Goal: Task Accomplishment & Management: Manage account settings

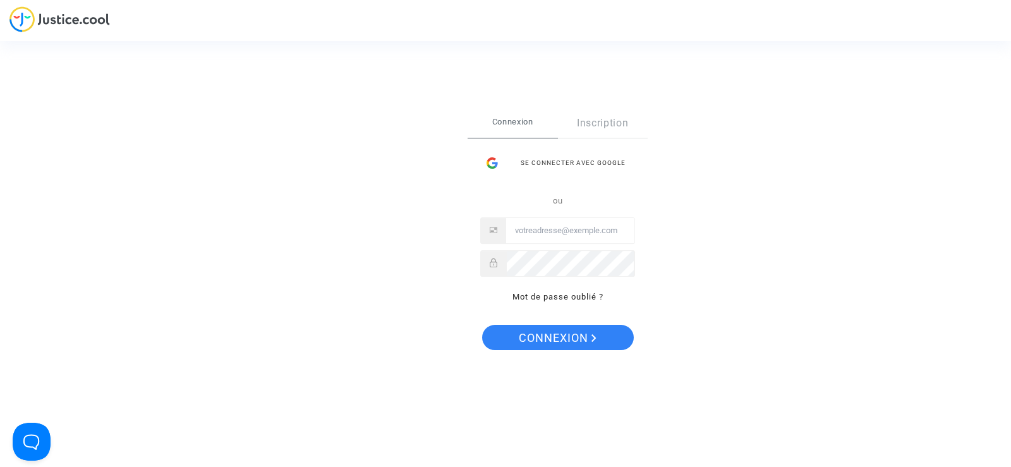
type input "Contact@onrbat.fr"
click at [565, 332] on span "Connexion" at bounding box center [558, 338] width 78 height 27
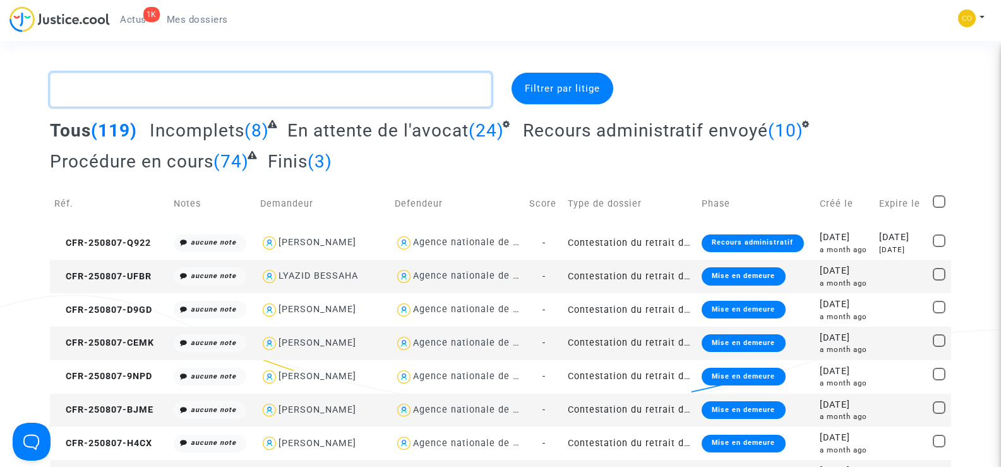
click at [131, 90] on textarea at bounding box center [270, 90] width 441 height 34
paste textarea "CFR-250807-V87R"
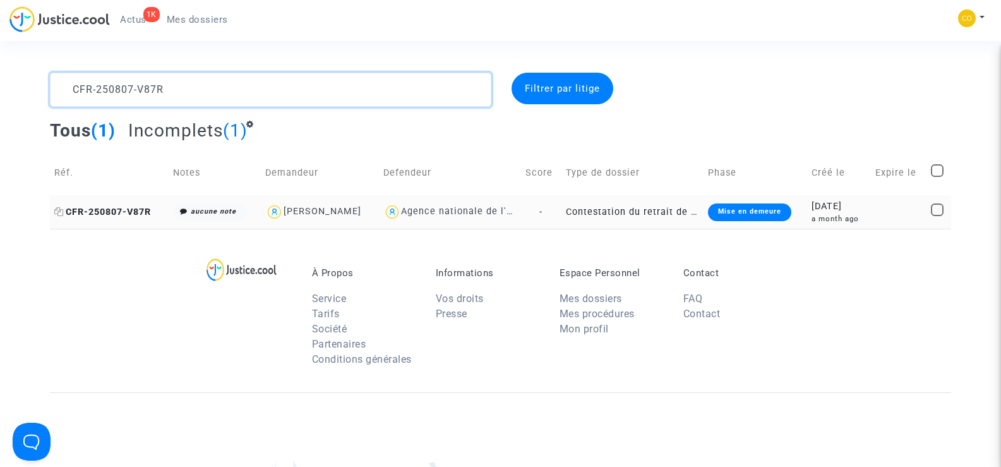
type textarea "CFR-250807-V87R"
click at [92, 208] on span "CFR-250807-V87R" at bounding box center [102, 212] width 97 height 11
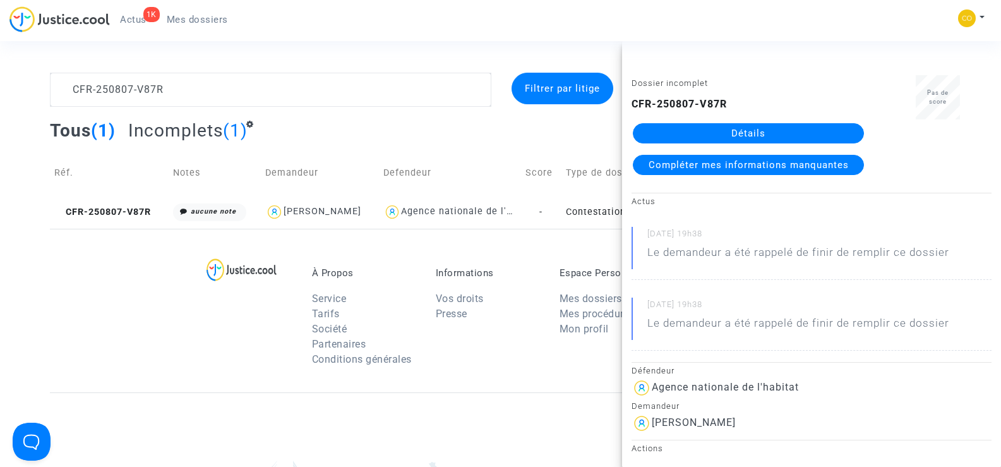
click at [757, 133] on link "Détails" at bounding box center [748, 133] width 231 height 20
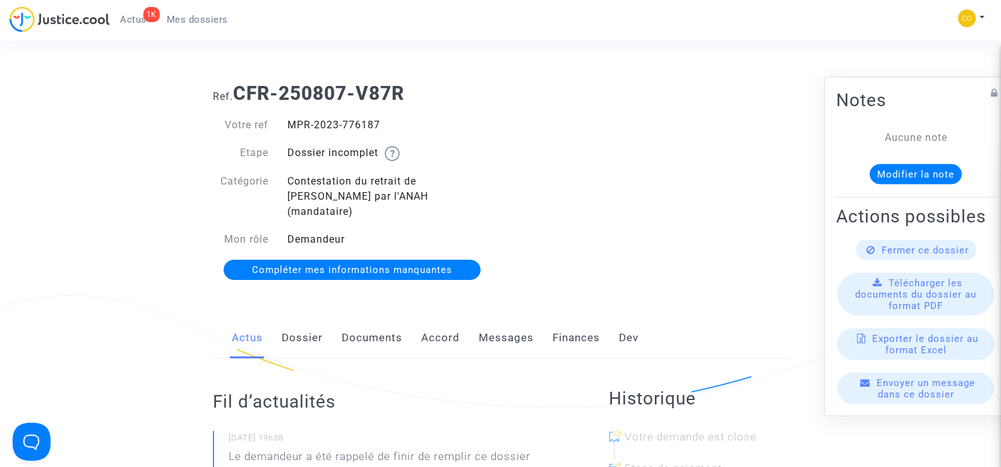
drag, startPoint x: 388, startPoint y: 119, endPoint x: 287, endPoint y: 121, distance: 101.1
click at [287, 121] on div "MPR-2023-776187" at bounding box center [389, 124] width 223 height 15
copy div "MPR-2023-776187"
click at [587, 155] on div "Ref. CFR-250807-V87R Votre ref MPR-2023-776187 Etape Dossier incomplet Catégori…" at bounding box center [500, 182] width 594 height 219
drag, startPoint x: 387, startPoint y: 121, endPoint x: 285, endPoint y: 117, distance: 101.8
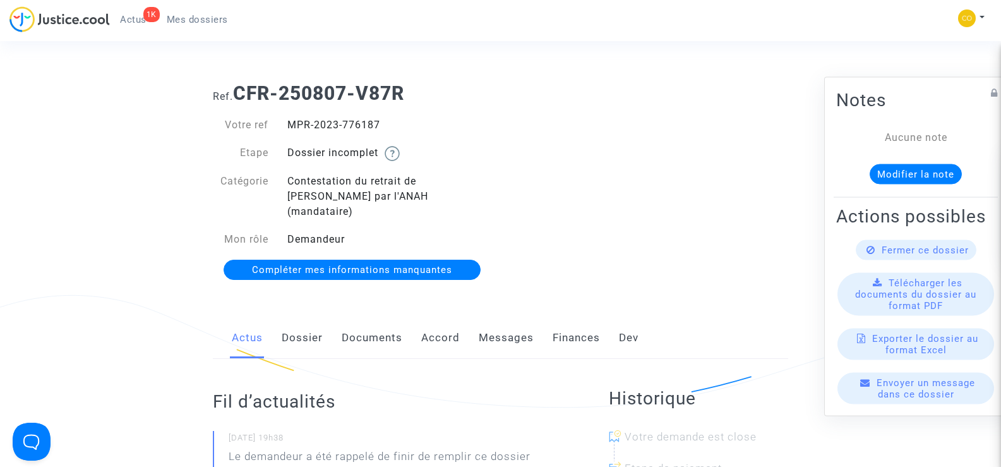
click at [285, 117] on div "MPR-2023-776187" at bounding box center [389, 124] width 223 height 15
copy div "MPR-2023-776187"
click at [224, 23] on span "Mes dossiers" at bounding box center [197, 19] width 61 height 11
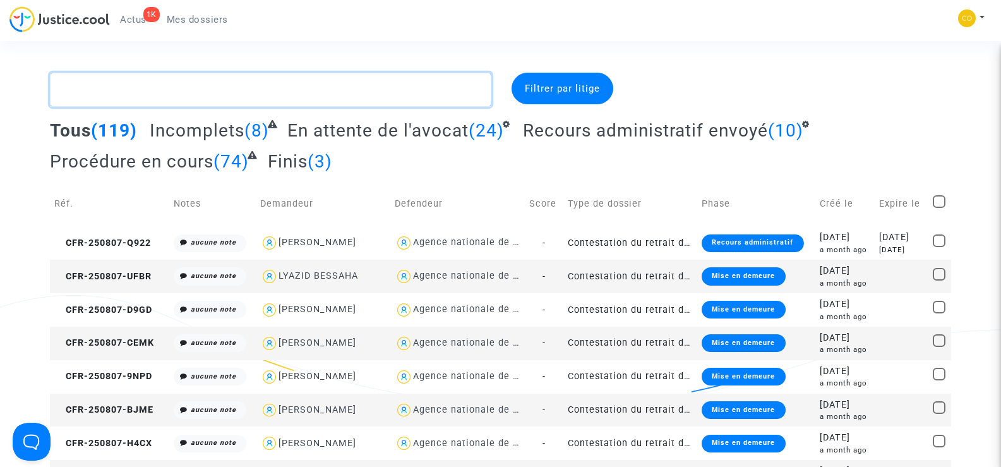
click at [128, 94] on textarea at bounding box center [270, 90] width 441 height 34
paste textarea "BERAMDANE LAROUCI"
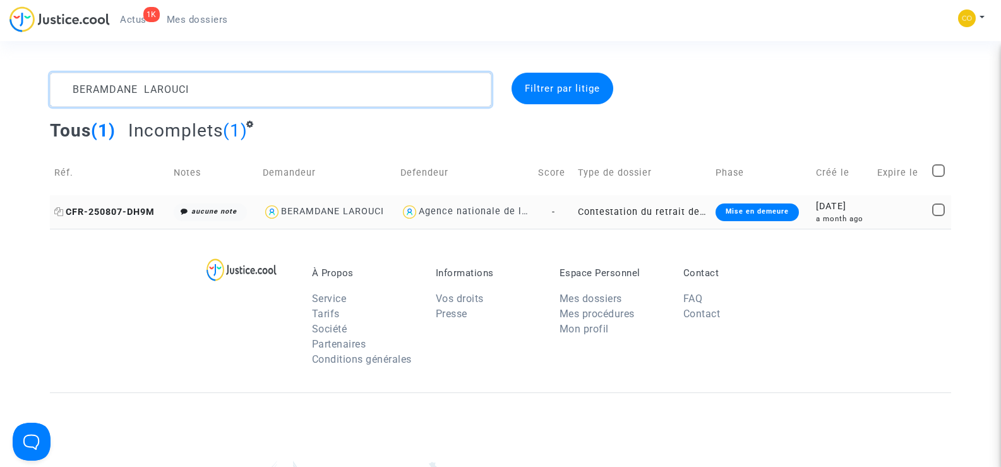
type textarea "BERAMDANE LAROUCI"
click at [116, 208] on span "CFR-250807-DH9M" at bounding box center [104, 212] width 100 height 11
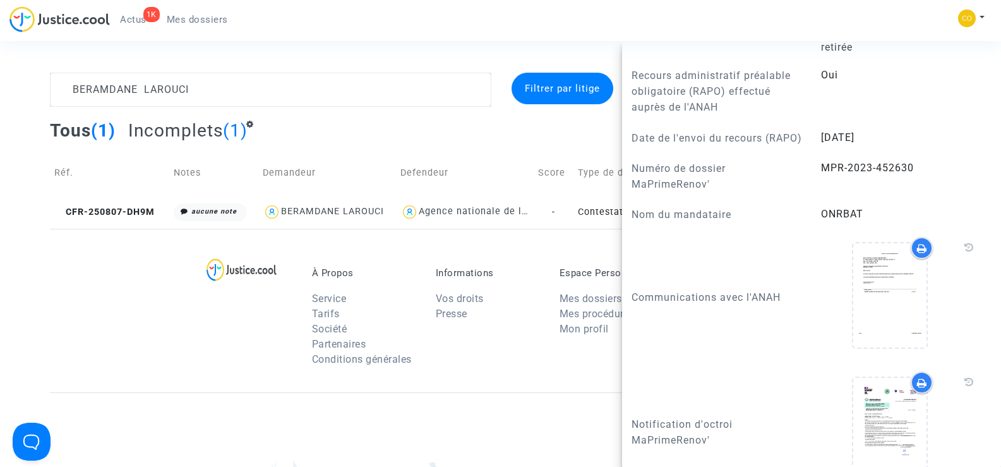
scroll to position [1137, 0]
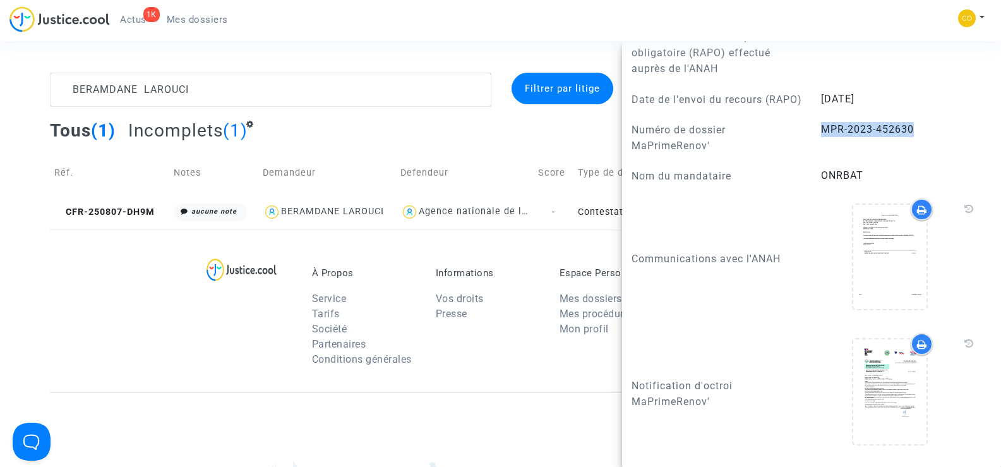
drag, startPoint x: 917, startPoint y: 156, endPoint x: 819, endPoint y: 163, distance: 98.1
click at [821, 137] on answer "MPR-2023-452630" at bounding box center [900, 129] width 158 height 15
copy span "MPR-2023-452630"
click at [115, 280] on div "À Propos Service Tarifs Société Partenaires Conditions générales Informations V…" at bounding box center [500, 311] width 901 height 164
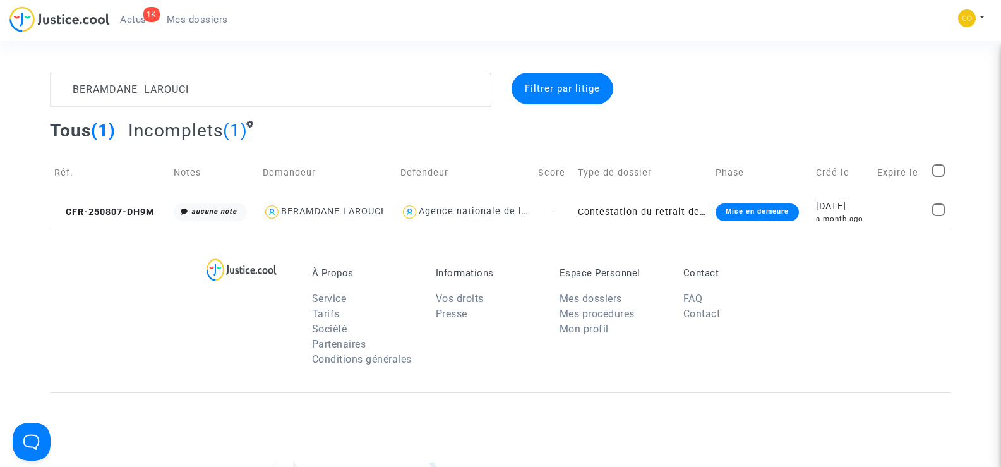
click at [201, 14] on span "Mes dossiers" at bounding box center [197, 19] width 61 height 11
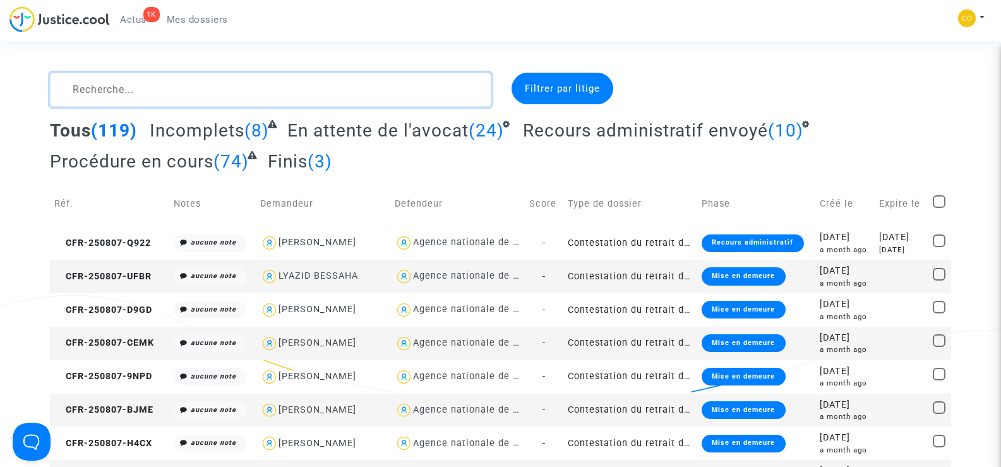
click at [112, 89] on textarea at bounding box center [270, 90] width 441 height 34
paste textarea "[PERSON_NAME]"
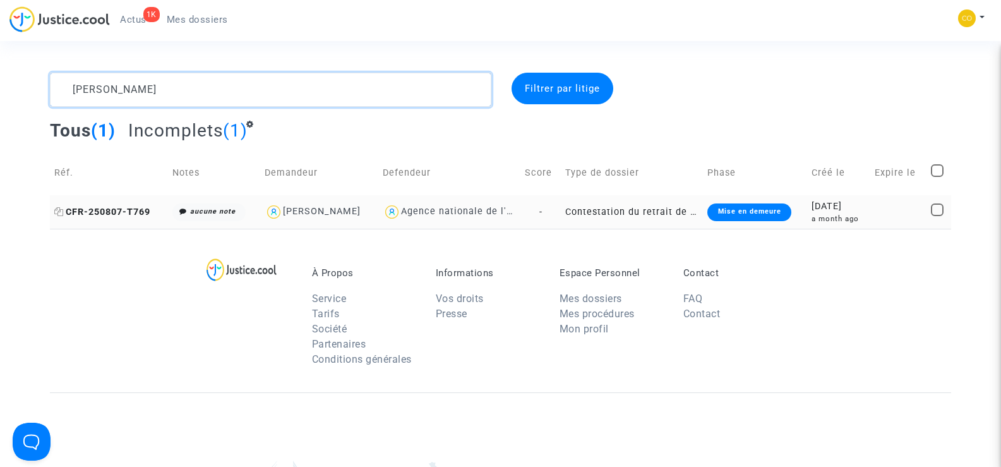
type textarea "[PERSON_NAME]"
click at [136, 216] on span "CFR-250807-T769" at bounding box center [102, 212] width 96 height 11
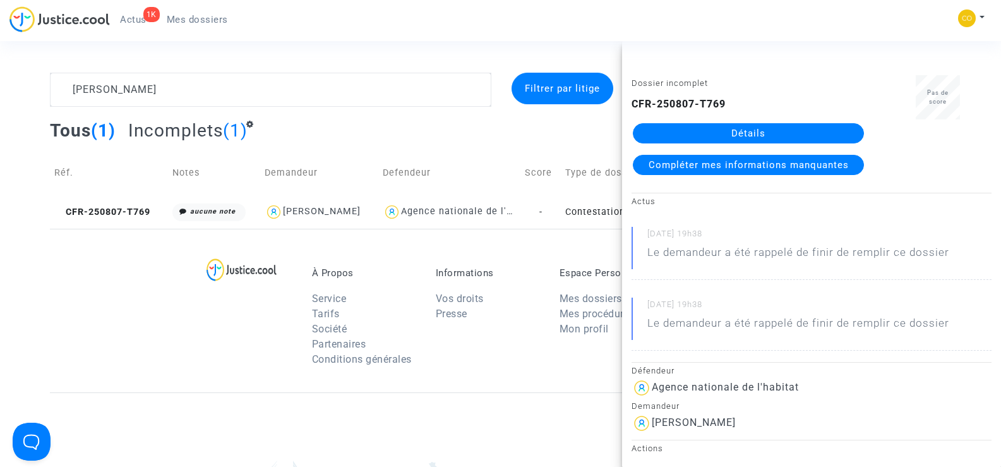
click at [764, 131] on link "Détails" at bounding box center [748, 133] width 231 height 20
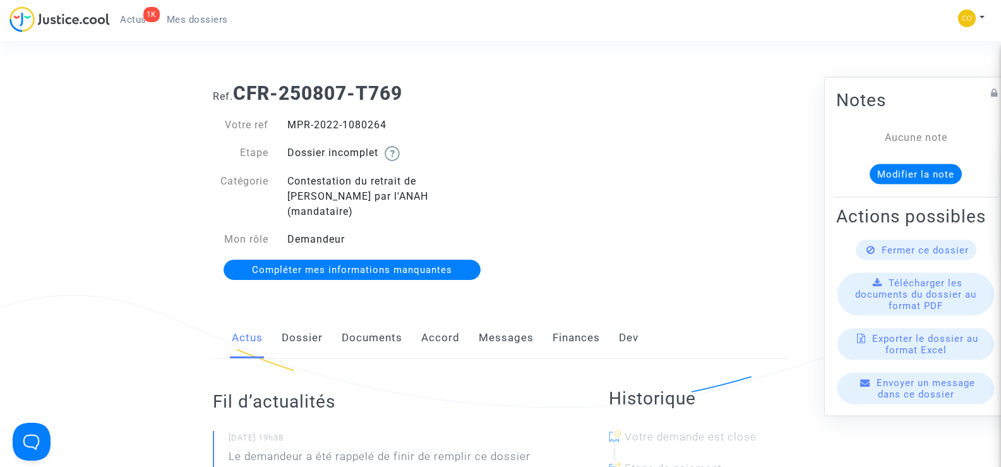
drag, startPoint x: 400, startPoint y: 126, endPoint x: 284, endPoint y: 123, distance: 116.3
click at [284, 123] on div "MPR-2022-1080264" at bounding box center [389, 124] width 223 height 15
copy div "MPR-2022-1080264"
click at [578, 102] on h1 "Ref. CFR-250807-T769" at bounding box center [500, 93] width 575 height 23
click at [187, 17] on span "Mes dossiers" at bounding box center [197, 19] width 61 height 11
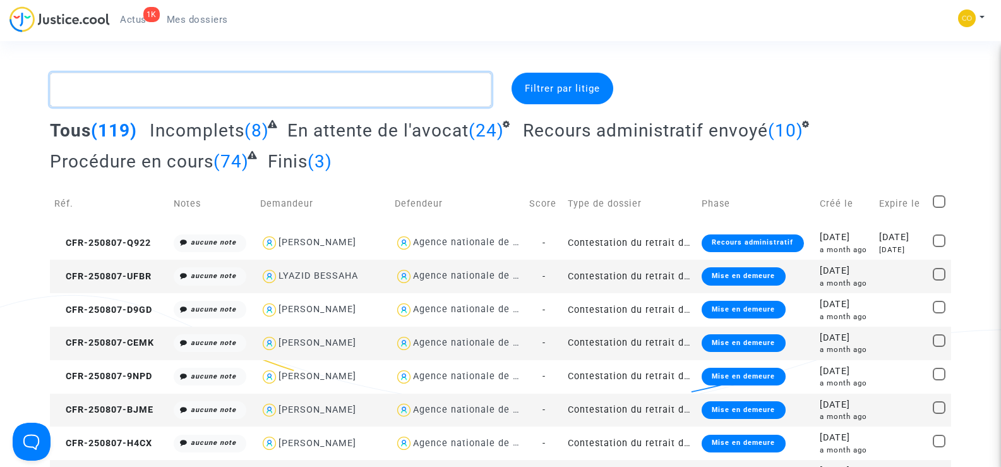
click at [141, 93] on textarea at bounding box center [270, 90] width 441 height 34
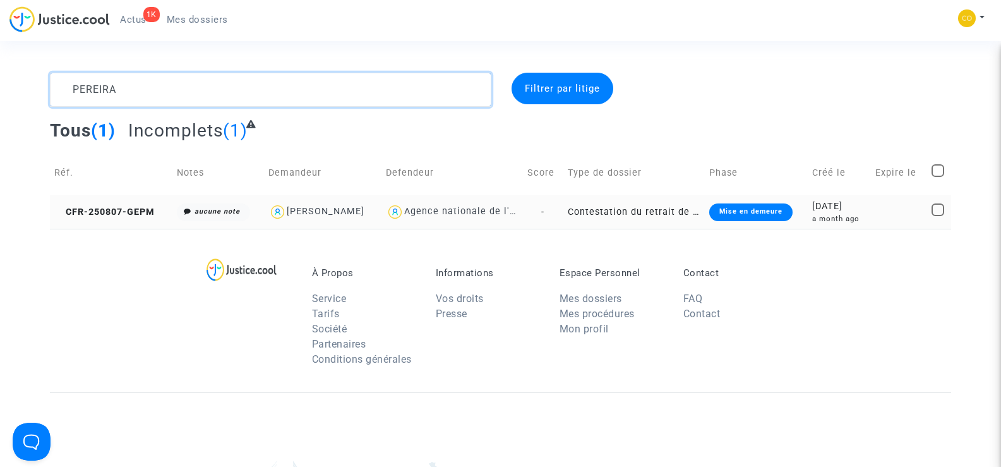
type textarea "PEREIRA"
click at [135, 202] on td "CFR-250807-GEPM" at bounding box center [111, 211] width 123 height 33
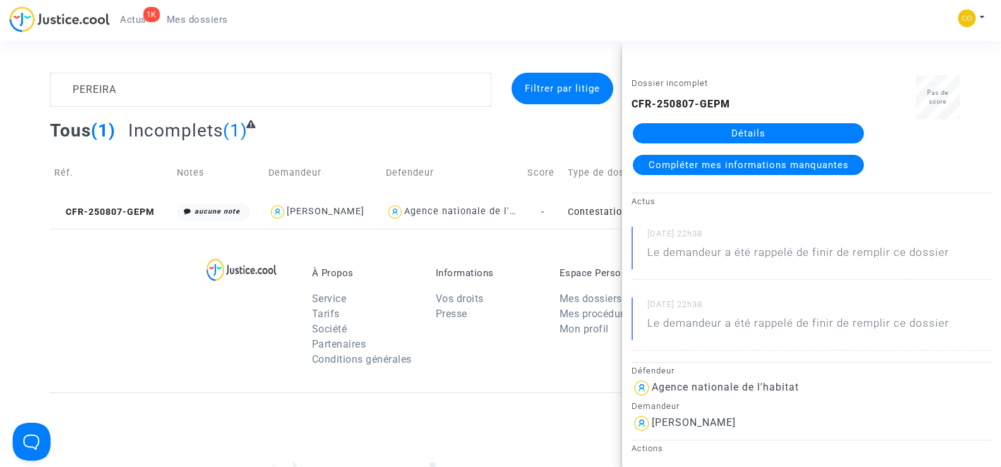
click at [733, 133] on link "Détails" at bounding box center [748, 133] width 231 height 20
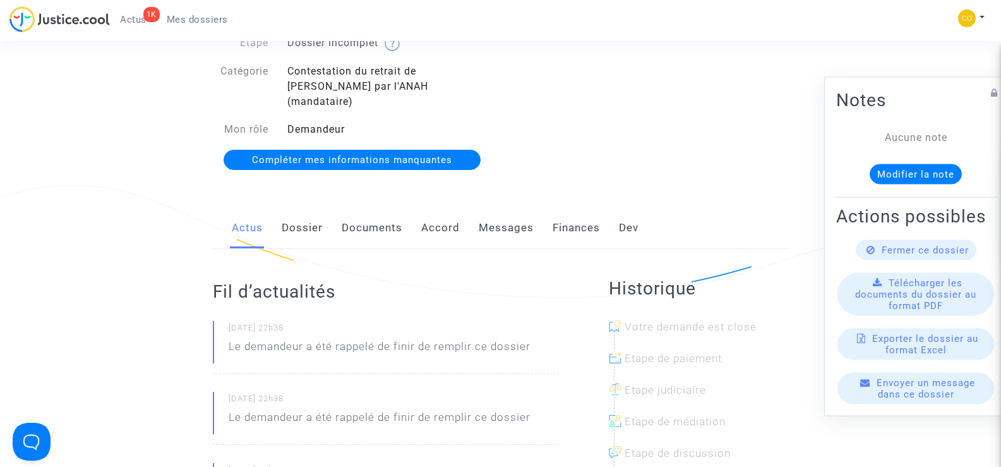
scroll to position [253, 0]
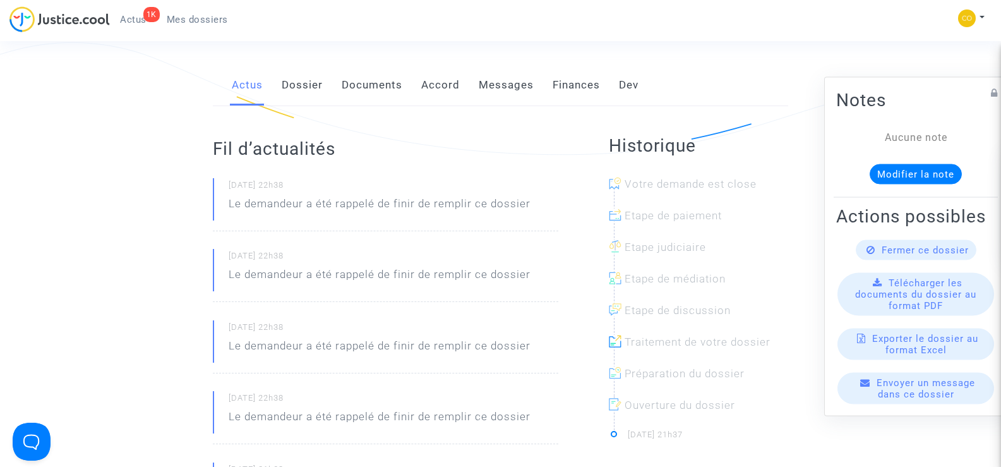
click at [364, 72] on link "Documents" at bounding box center [372, 85] width 61 height 42
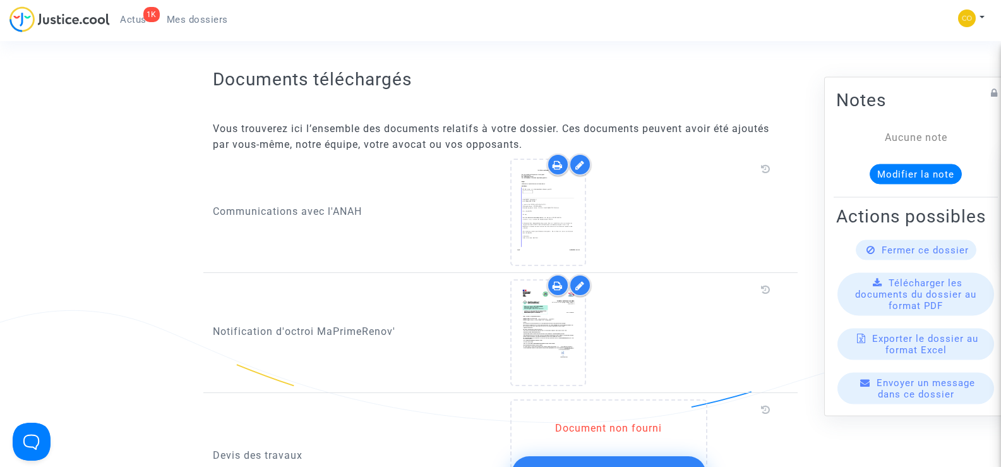
scroll to position [568, 0]
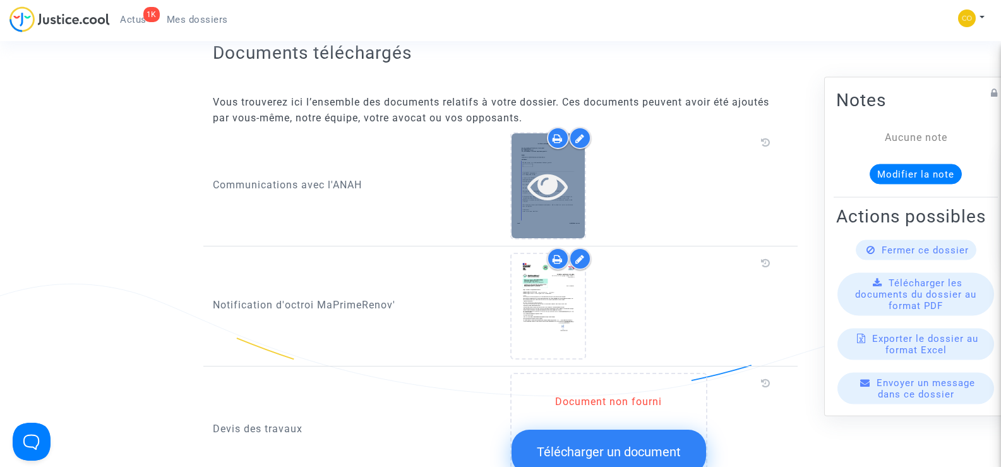
click at [529, 189] on icon at bounding box center [547, 185] width 41 height 40
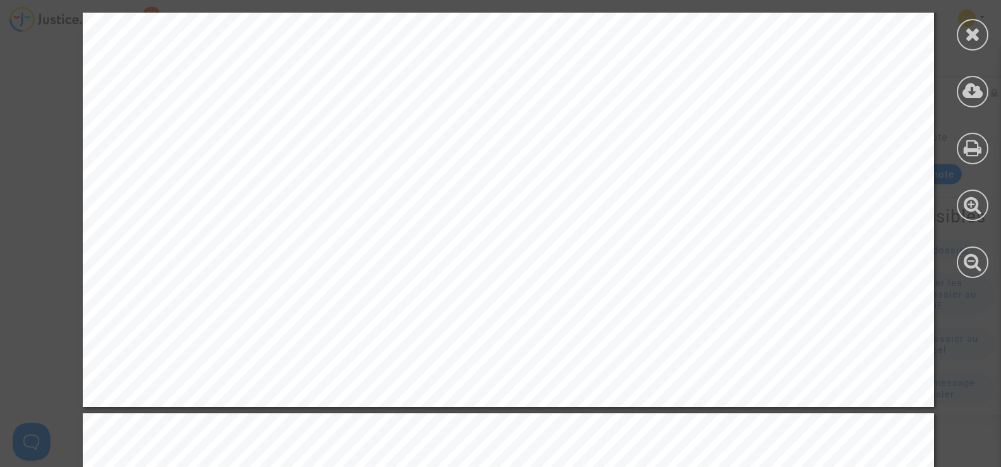
scroll to position [778, 0]
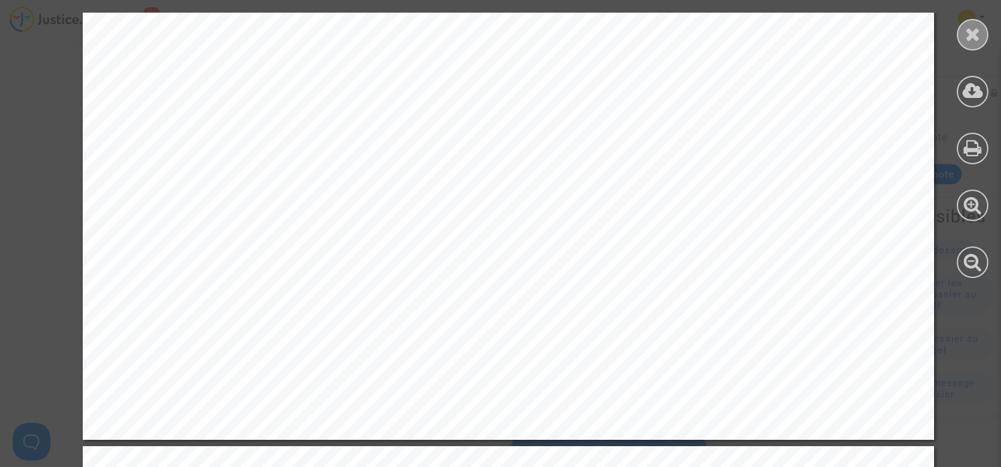
click at [976, 39] on icon at bounding box center [973, 34] width 16 height 19
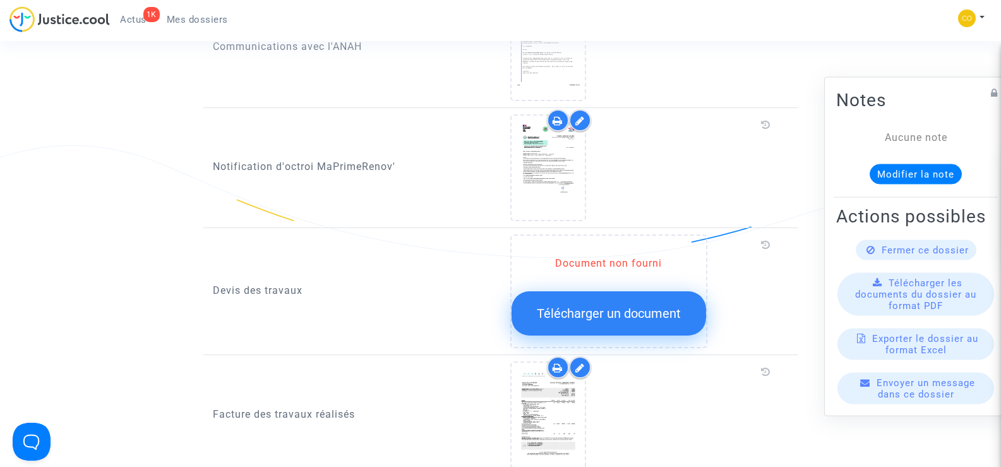
scroll to position [821, 0]
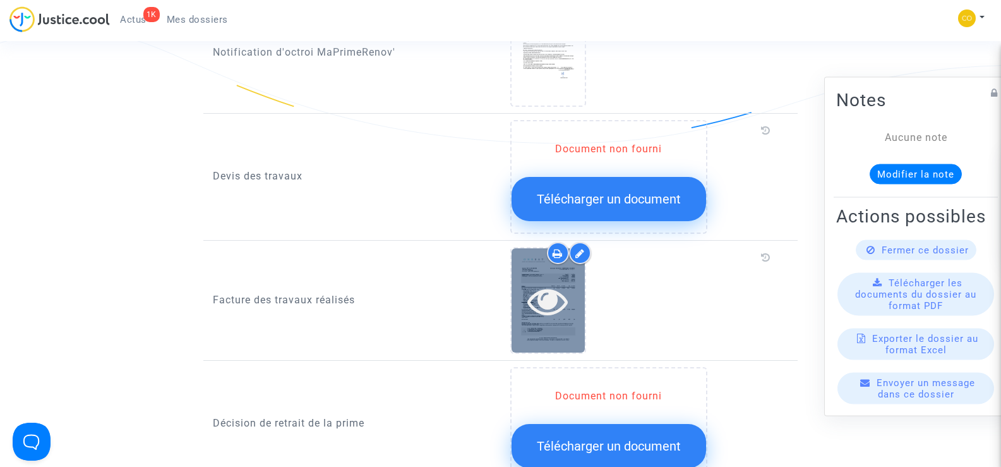
click at [567, 285] on icon at bounding box center [547, 300] width 41 height 40
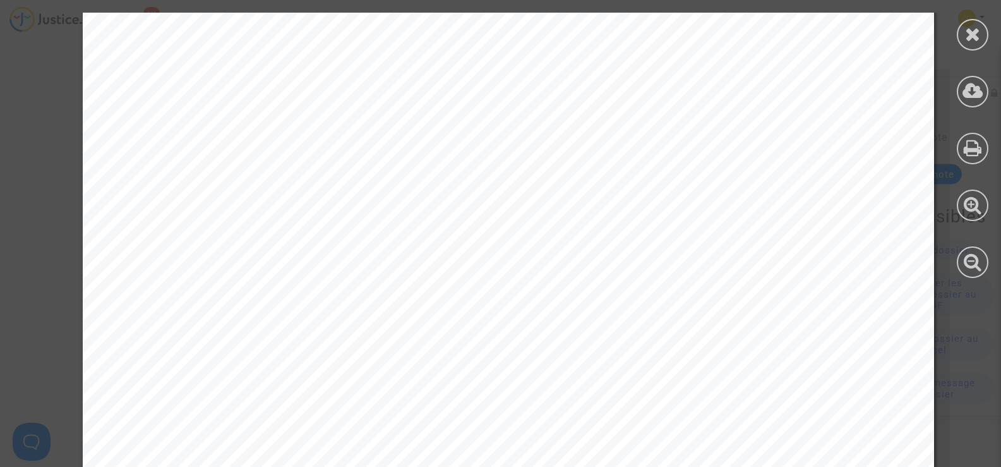
scroll to position [126, 0]
click at [976, 34] on icon at bounding box center [973, 34] width 16 height 19
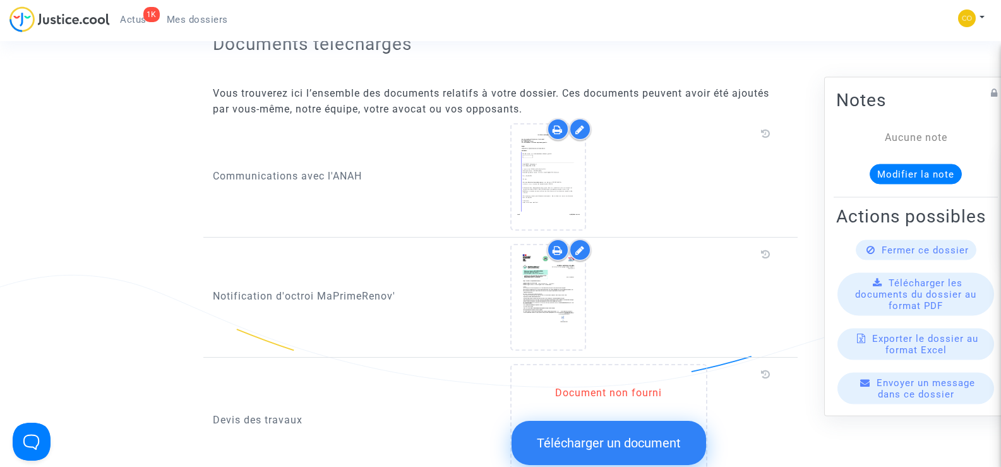
scroll to position [568, 0]
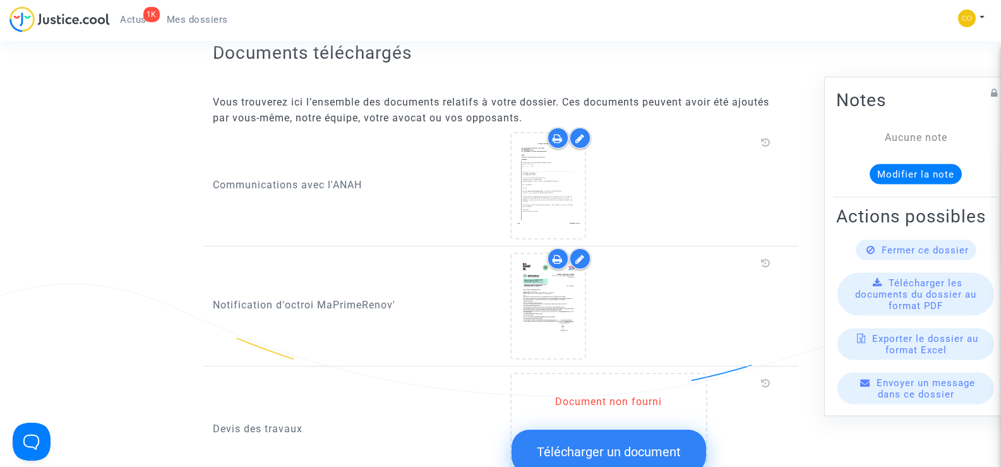
click at [577, 133] on icon at bounding box center [579, 138] width 9 height 10
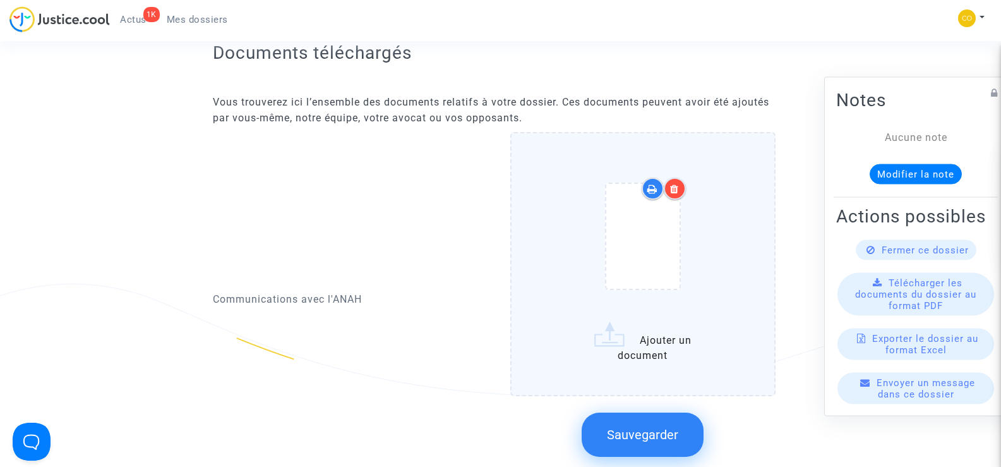
click at [678, 184] on icon at bounding box center [674, 189] width 9 height 10
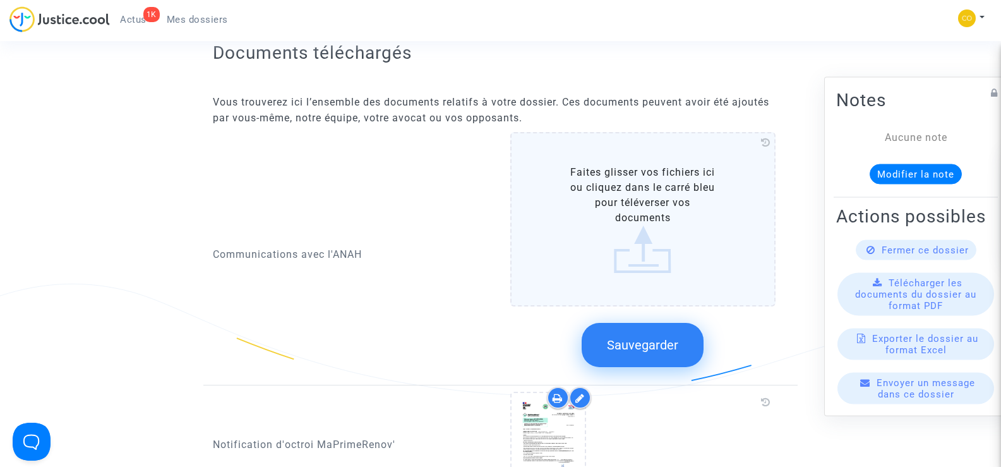
click at [633, 205] on label "Faites glisser vos fichiers ici ou cliquez dans le carré bleu pour téléverser v…" at bounding box center [643, 219] width 266 height 174
click at [0, 0] on input "Faites glisser vos fichiers ici ou cliquez dans le carré bleu pour téléverser v…" at bounding box center [0, 0] width 0 height 0
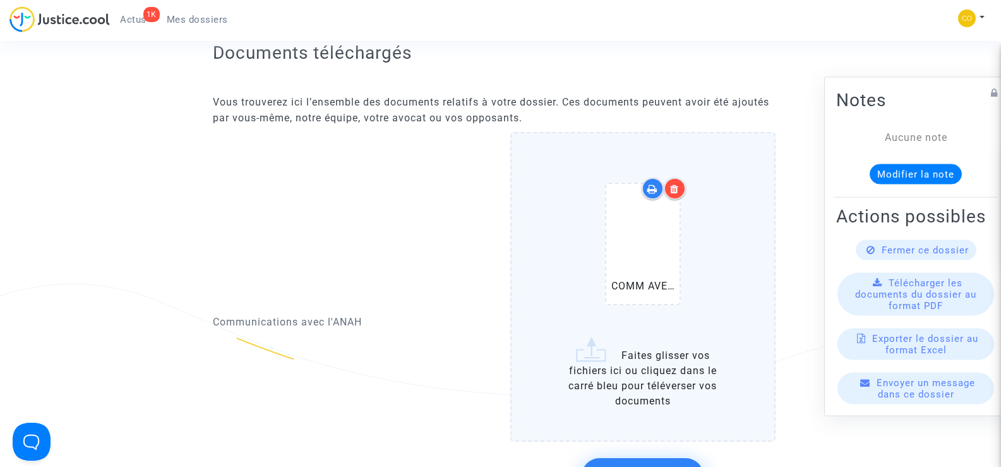
click at [680, 177] on div at bounding box center [675, 188] width 22 height 22
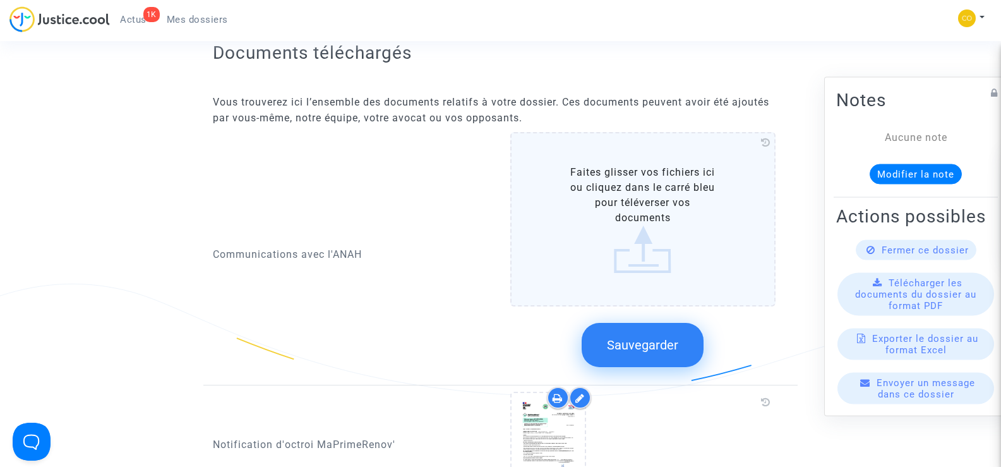
click at [628, 208] on label "Faites glisser vos fichiers ici ou cliquez dans le carré bleu pour téléverser v…" at bounding box center [643, 219] width 266 height 174
click at [0, 0] on input "Faites glisser vos fichiers ici ou cliquez dans le carré bleu pour téléverser v…" at bounding box center [0, 0] width 0 height 0
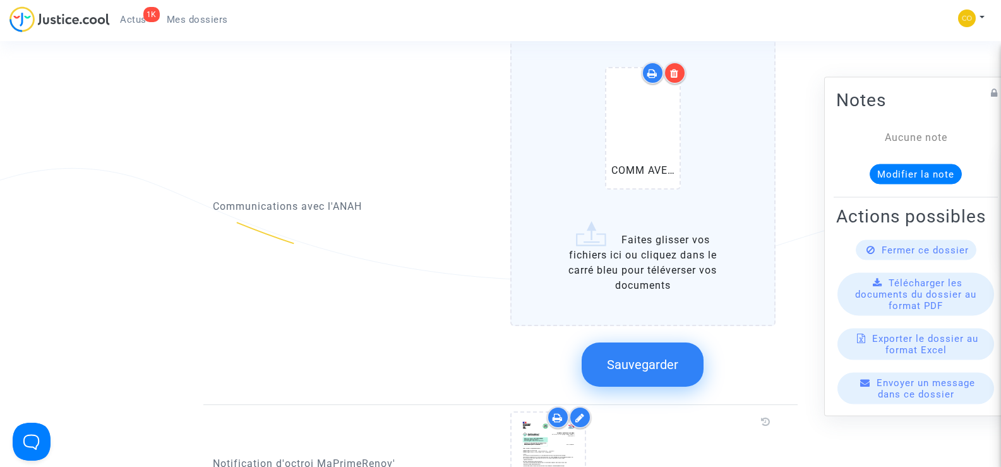
scroll to position [695, 0]
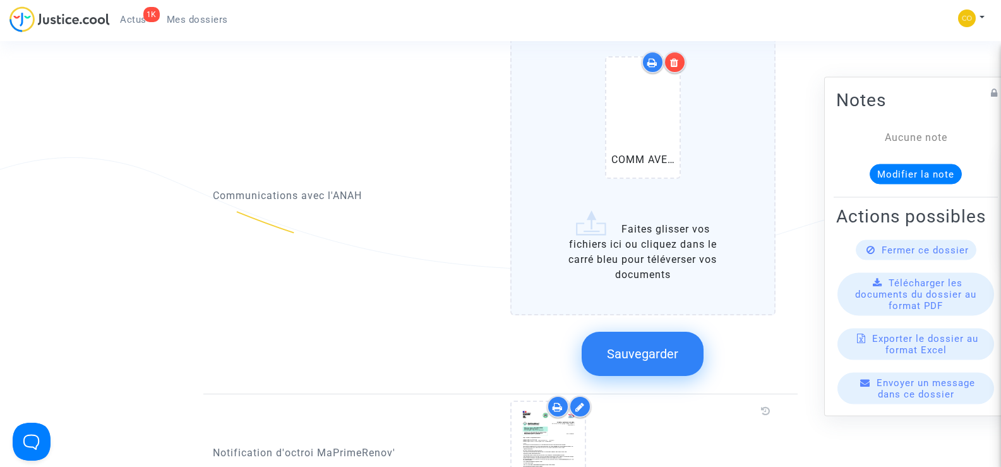
click at [671, 346] on span "Sauvegarder" at bounding box center [642, 353] width 71 height 15
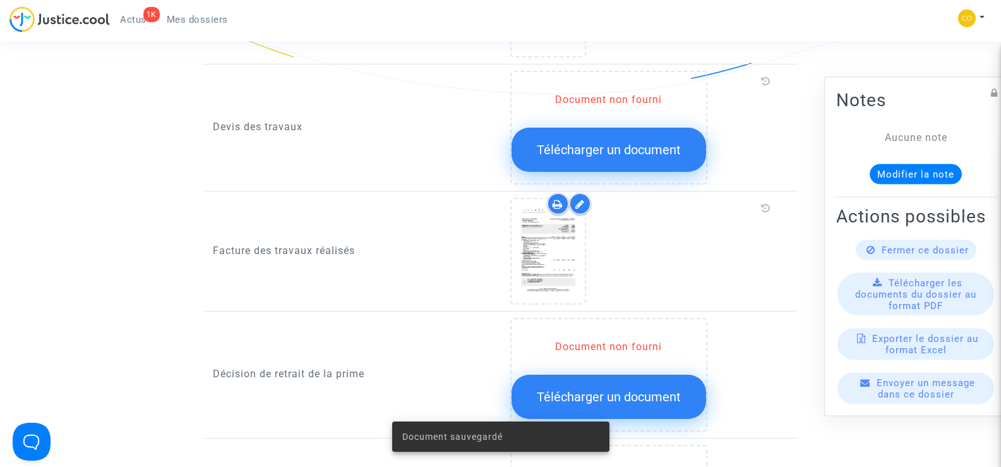
scroll to position [884, 0]
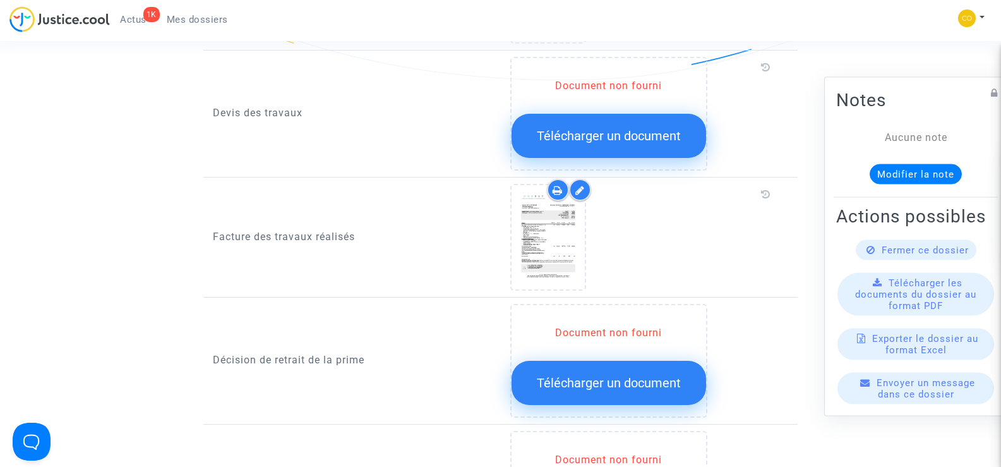
click at [627, 128] on span "Télécharger un document" at bounding box center [609, 135] width 144 height 15
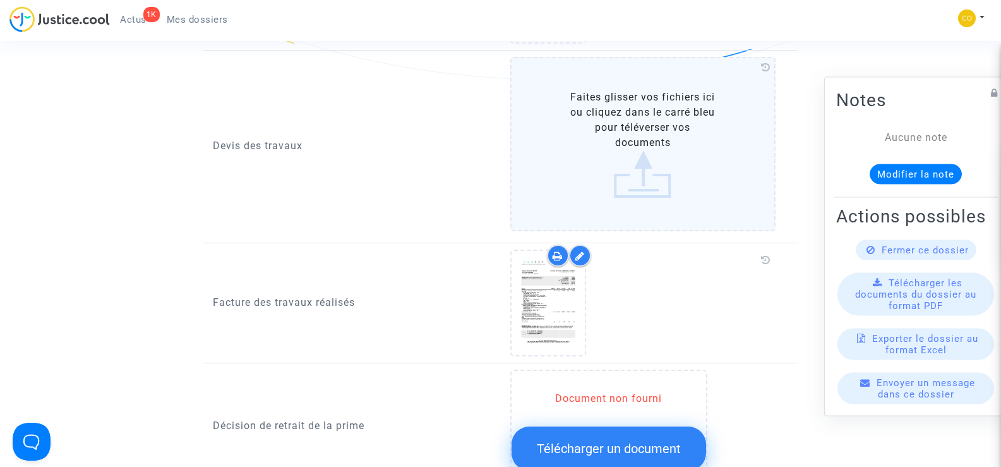
click at [627, 119] on label "Faites glisser vos fichiers ici ou cliquez dans le carré bleu pour téléverser v…" at bounding box center [643, 144] width 266 height 174
click at [0, 0] on input "Faites glisser vos fichiers ici ou cliquez dans le carré bleu pour téléverser v…" at bounding box center [0, 0] width 0 height 0
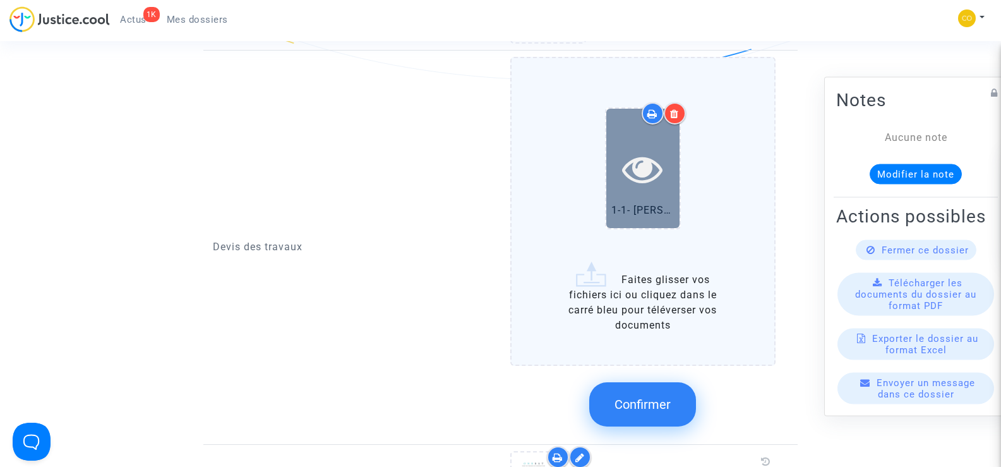
click at [640, 161] on icon at bounding box center [642, 168] width 41 height 40
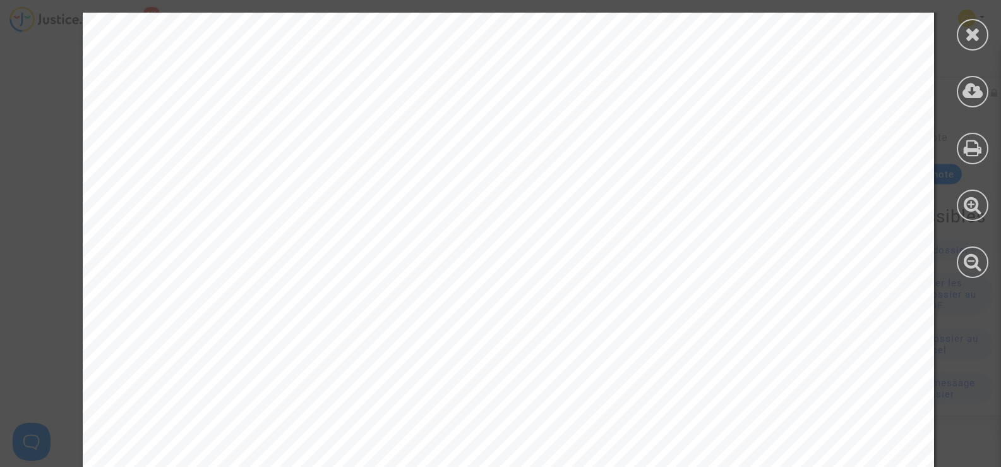
scroll to position [126, 0]
click at [965, 39] on icon at bounding box center [973, 34] width 16 height 19
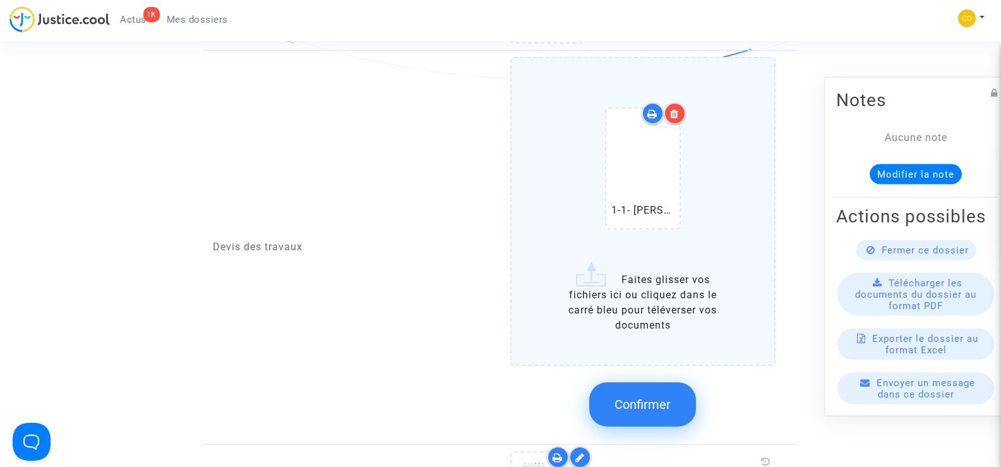
click at [669, 273] on label "1-1- [PERSON_NAME] [PERSON_NAME] PAC (1).pdf Faites glisser vos fichiers ici ou…" at bounding box center [643, 211] width 266 height 309
click at [0, 0] on input "1-1- [PERSON_NAME] [PERSON_NAME] PAC (1).pdf Faites glisser vos fichiers ici ou…" at bounding box center [0, 0] width 0 height 0
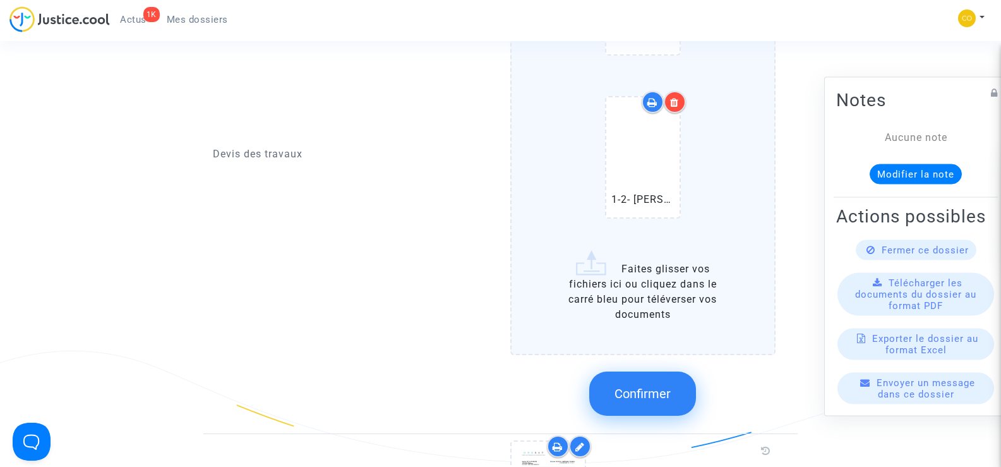
scroll to position [1074, 0]
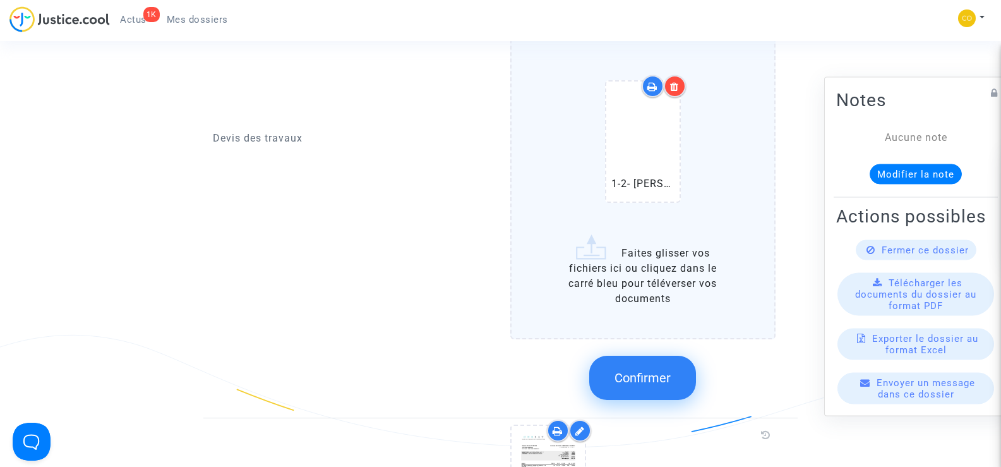
click at [644, 370] on span "Confirmer" at bounding box center [643, 377] width 56 height 15
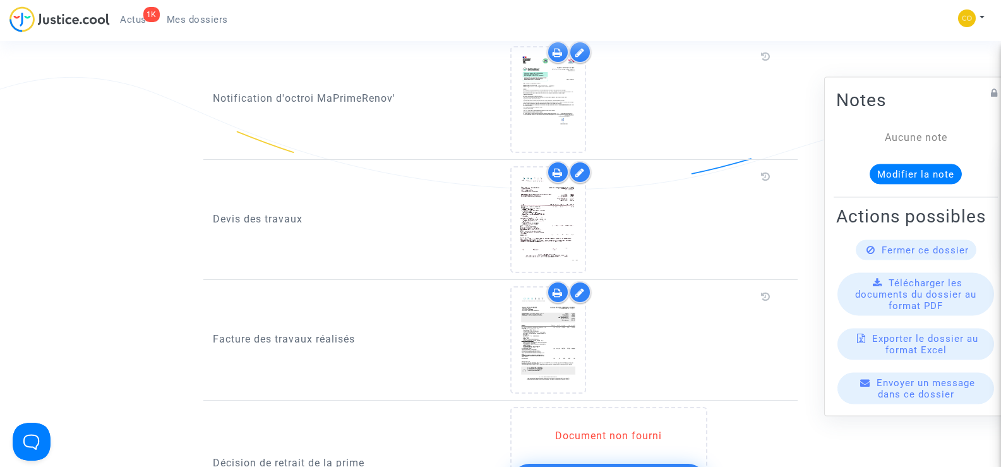
scroll to position [758, 0]
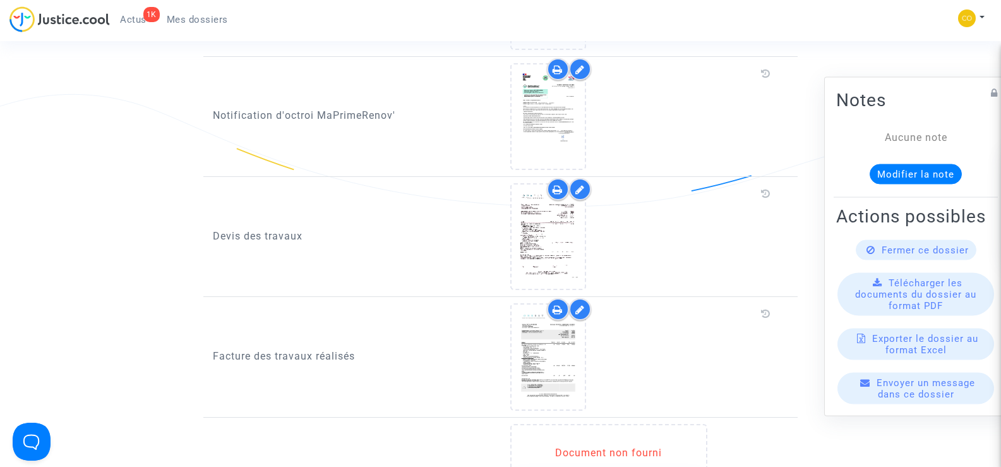
click at [579, 304] on icon at bounding box center [579, 309] width 9 height 10
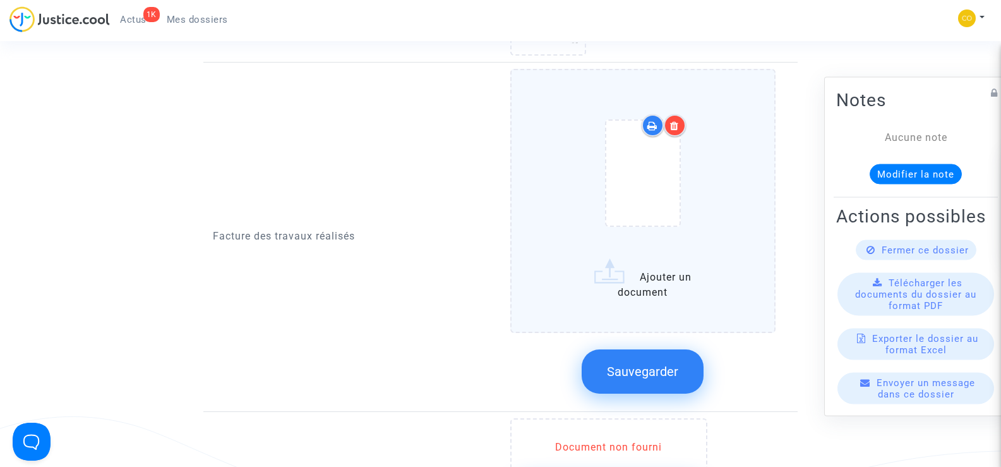
scroll to position [1011, 0]
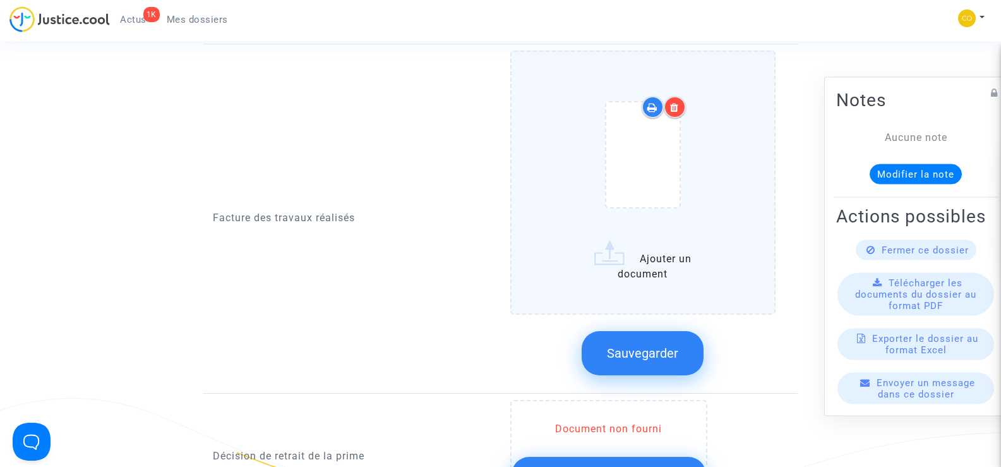
click at [679, 102] on icon at bounding box center [674, 107] width 9 height 10
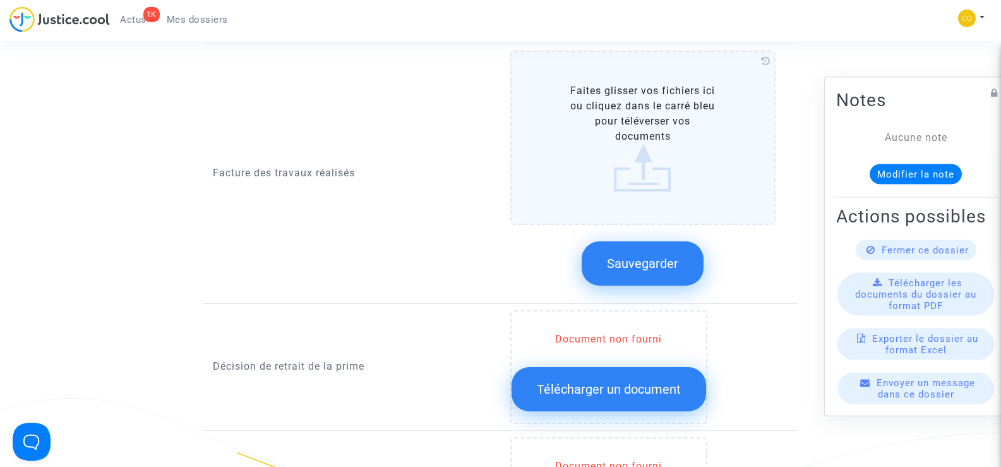
click at [625, 109] on label "Faites glisser vos fichiers ici ou cliquez dans le carré bleu pour téléverser v…" at bounding box center [643, 138] width 266 height 174
click at [0, 0] on input "Faites glisser vos fichiers ici ou cliquez dans le carré bleu pour téléverser v…" at bounding box center [0, 0] width 0 height 0
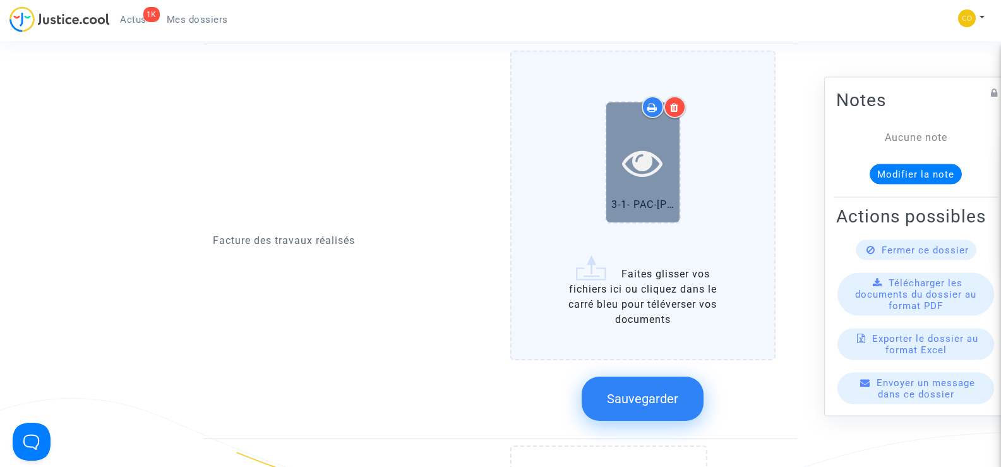
click at [637, 184] on div at bounding box center [642, 161] width 73 height 119
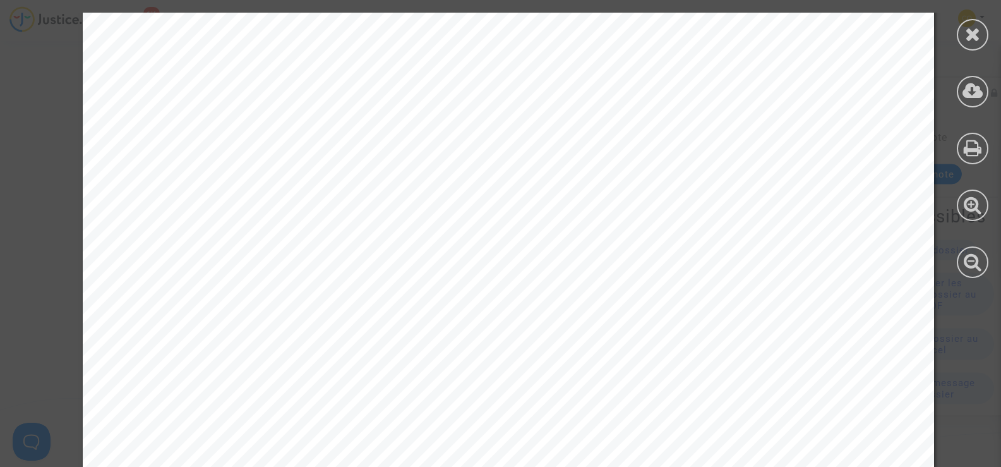
scroll to position [63, 0]
click at [961, 38] on div at bounding box center [973, 35] width 32 height 32
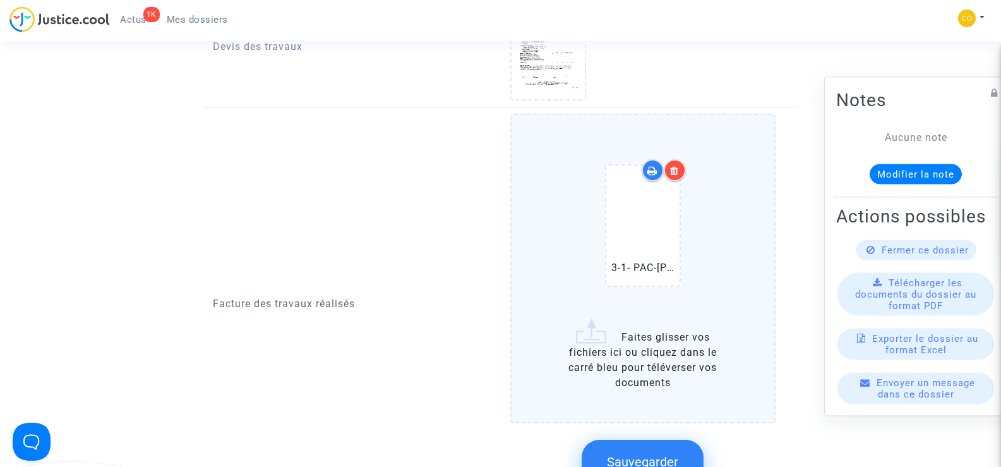
scroll to position [1011, 0]
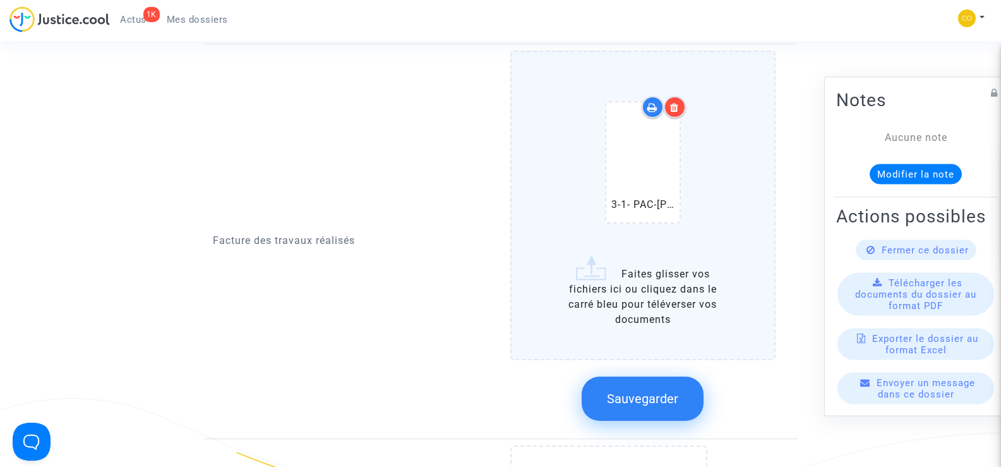
click at [676, 273] on label "3-1- PAC-[PERSON_NAME] [PERSON_NAME]-facture (1).pdf Faites glisser vos fichier…" at bounding box center [643, 205] width 266 height 309
click at [0, 0] on input "3-1- PAC-[PERSON_NAME] [PERSON_NAME]-facture (1).pdf Faites glisser vos fichier…" at bounding box center [0, 0] width 0 height 0
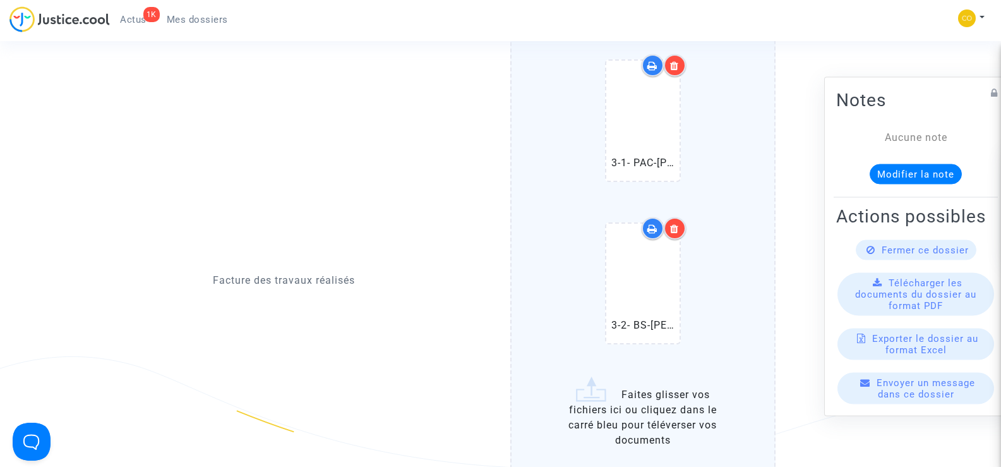
scroll to position [1074, 0]
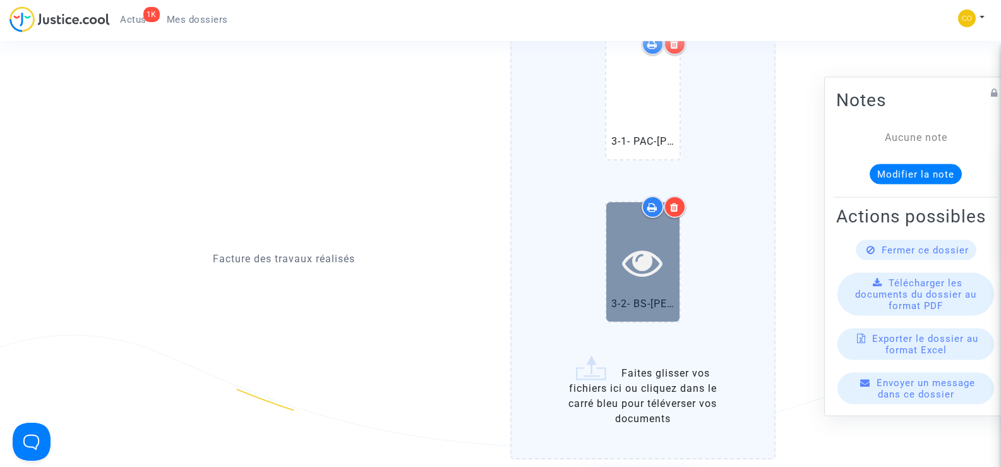
click at [655, 253] on icon at bounding box center [642, 262] width 41 height 40
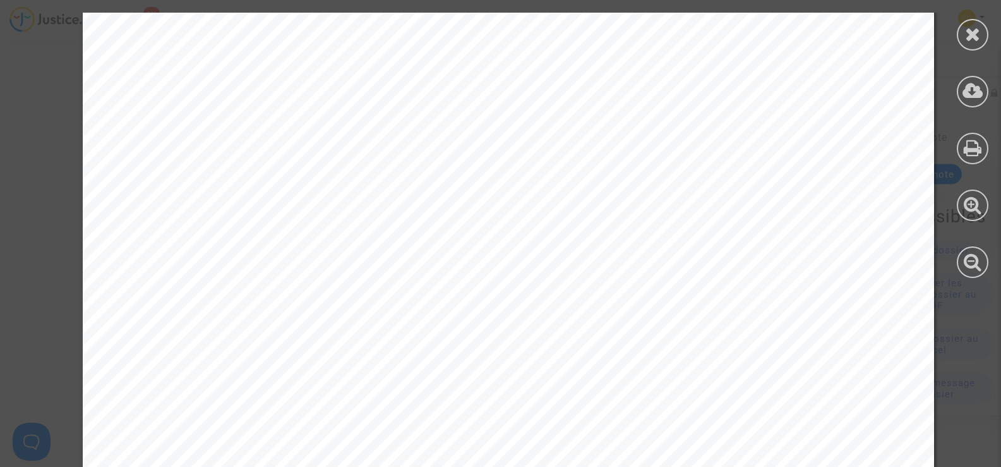
scroll to position [189, 0]
click at [977, 40] on icon at bounding box center [973, 34] width 16 height 19
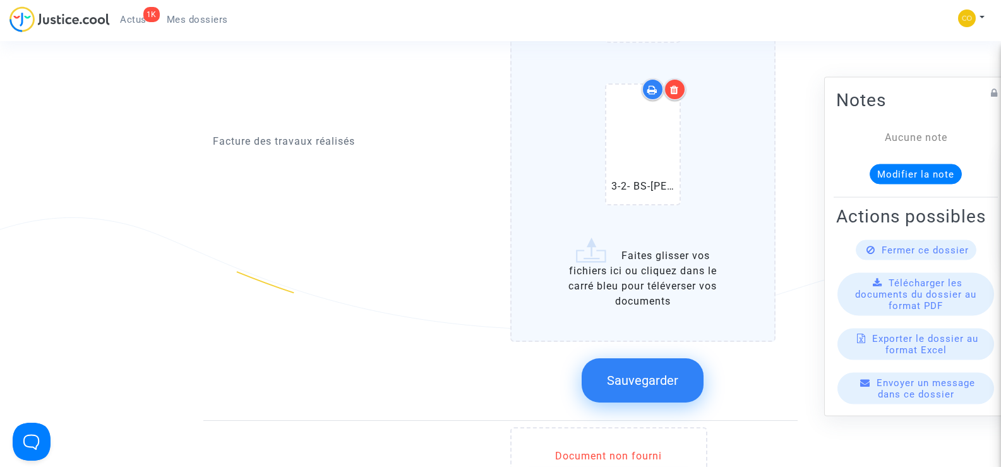
scroll to position [1200, 0]
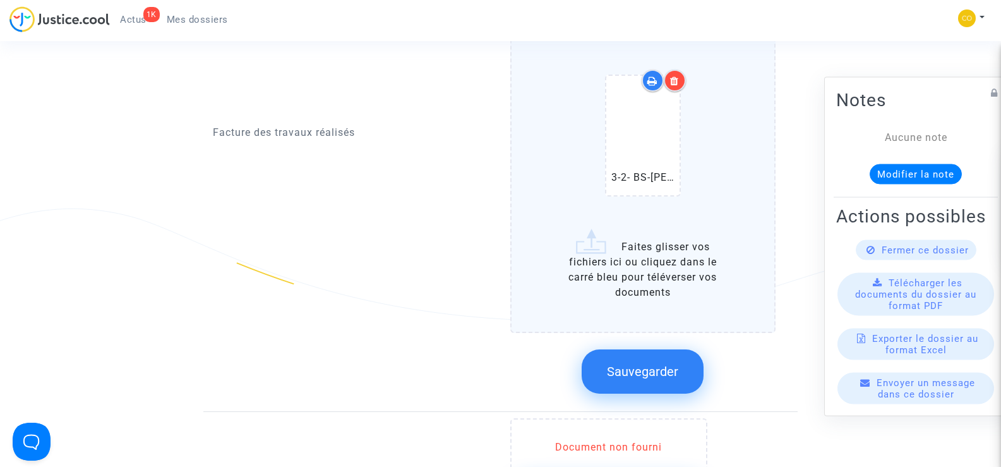
click at [671, 364] on span "Sauvegarder" at bounding box center [642, 371] width 71 height 15
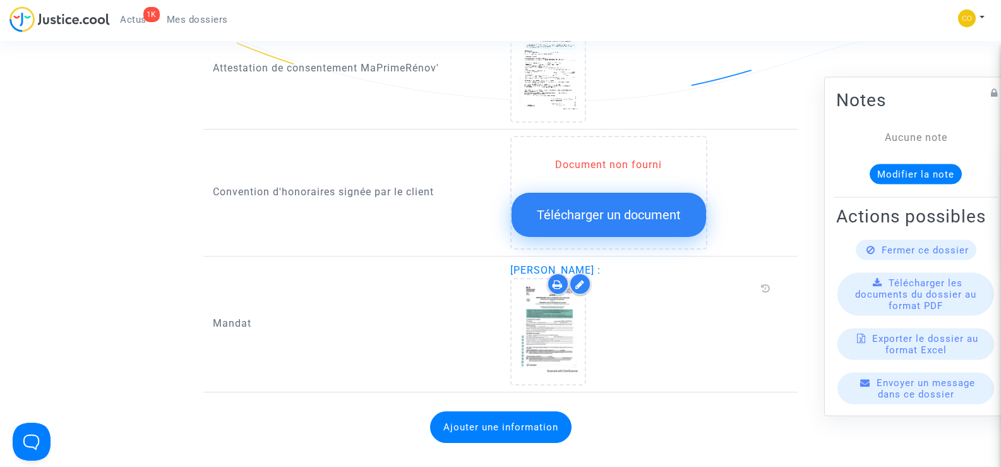
scroll to position [1389, 0]
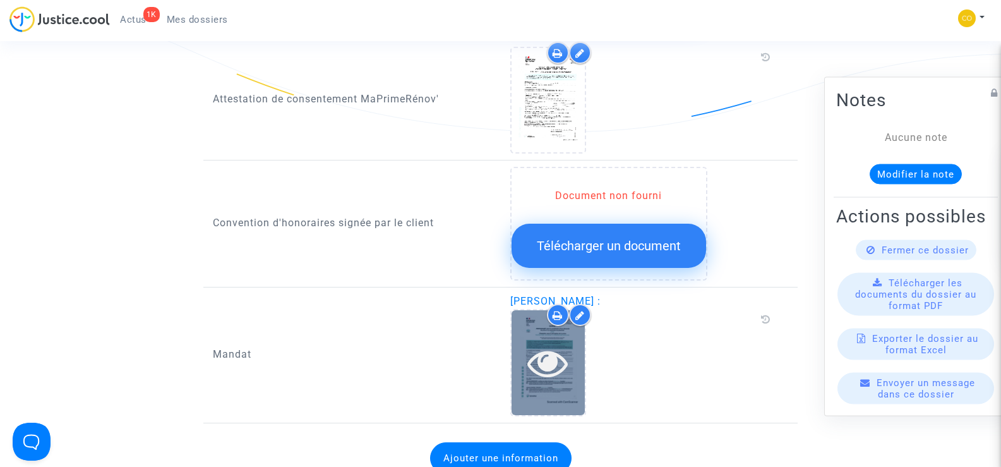
click at [563, 351] on icon at bounding box center [547, 362] width 41 height 40
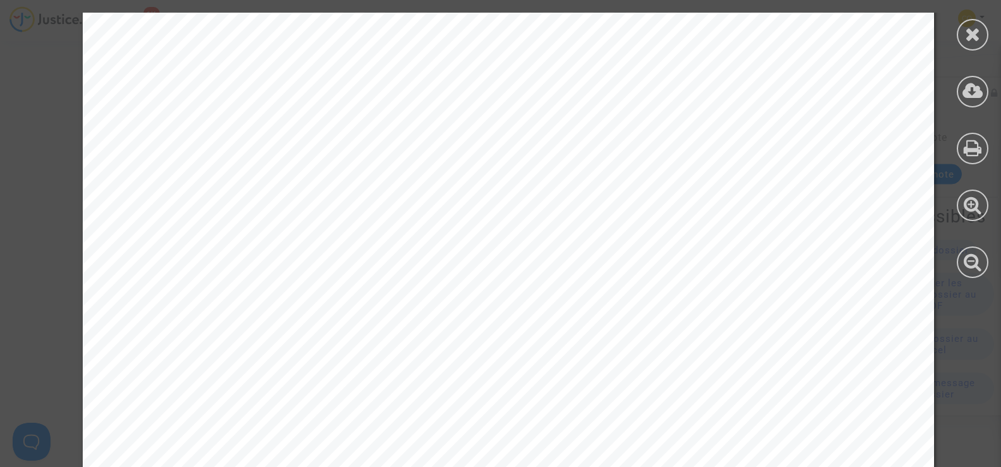
scroll to position [379, 0]
click at [975, 23] on div at bounding box center [973, 35] width 32 height 32
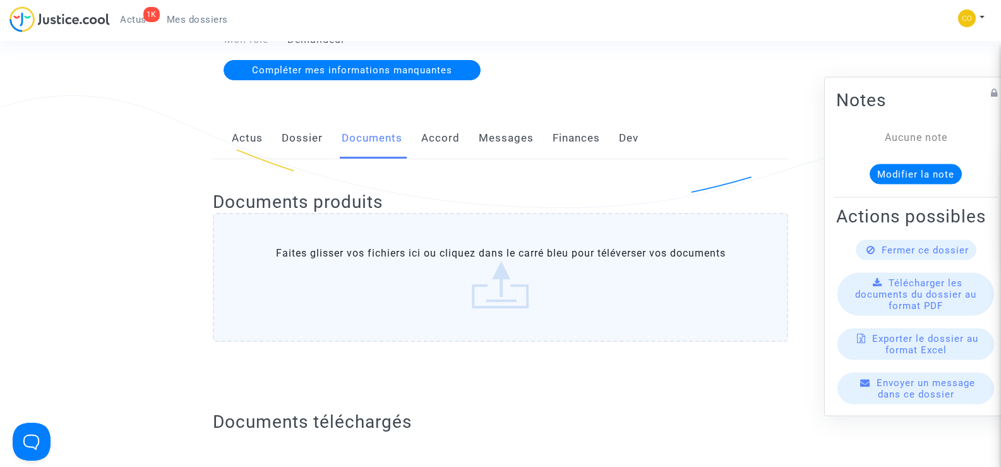
scroll to position [189, 0]
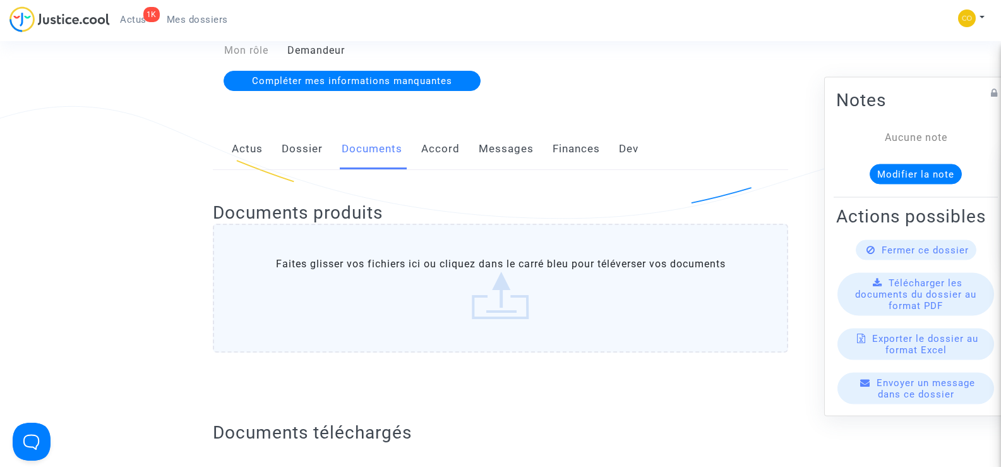
click at [510, 299] on label "Faites glisser vos fichiers ici ou cliquez dans le carré bleu pour téléverser v…" at bounding box center [500, 288] width 575 height 129
click at [0, 0] on input "Faites glisser vos fichiers ici ou cliquez dans le carré bleu pour téléverser v…" at bounding box center [0, 0] width 0 height 0
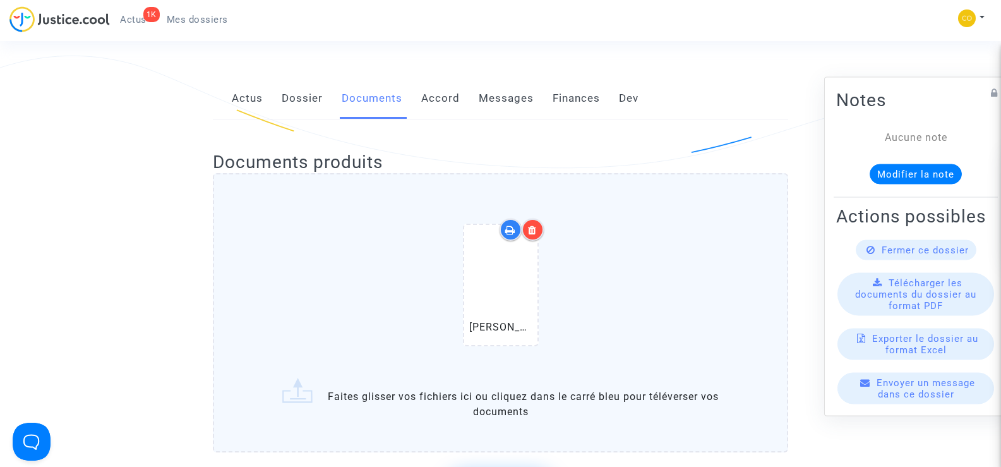
scroll to position [315, 0]
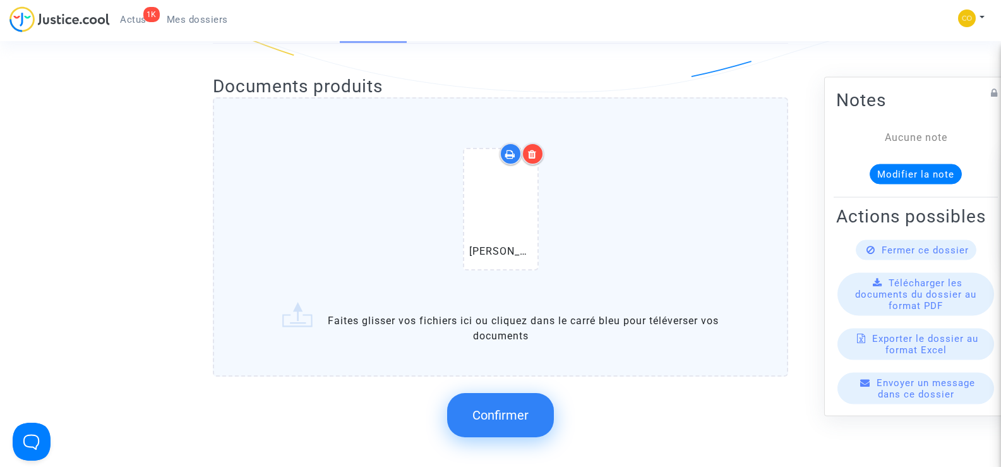
click at [513, 407] on span "Confirmer" at bounding box center [500, 414] width 56 height 15
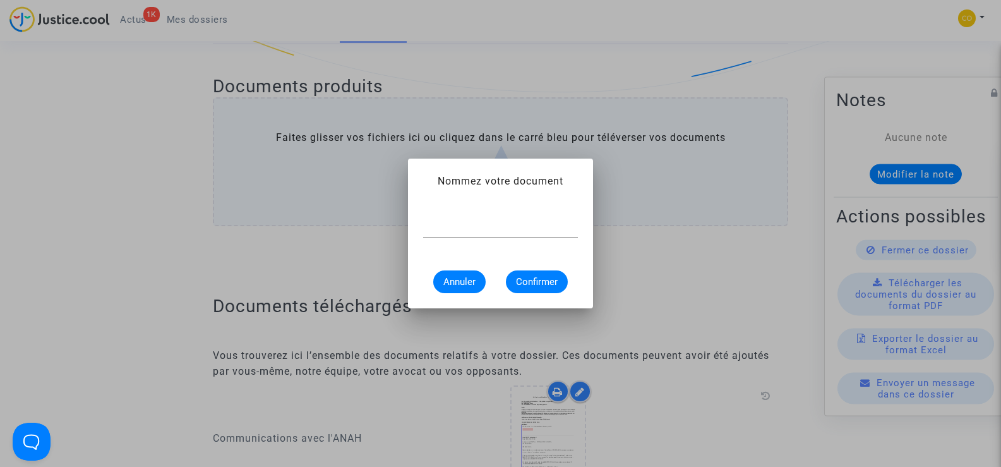
scroll to position [0, 0]
click at [441, 228] on input "text" at bounding box center [500, 227] width 155 height 11
type input "ACTE NOTARIE"
click at [531, 285] on span "Confirmer" at bounding box center [537, 281] width 42 height 11
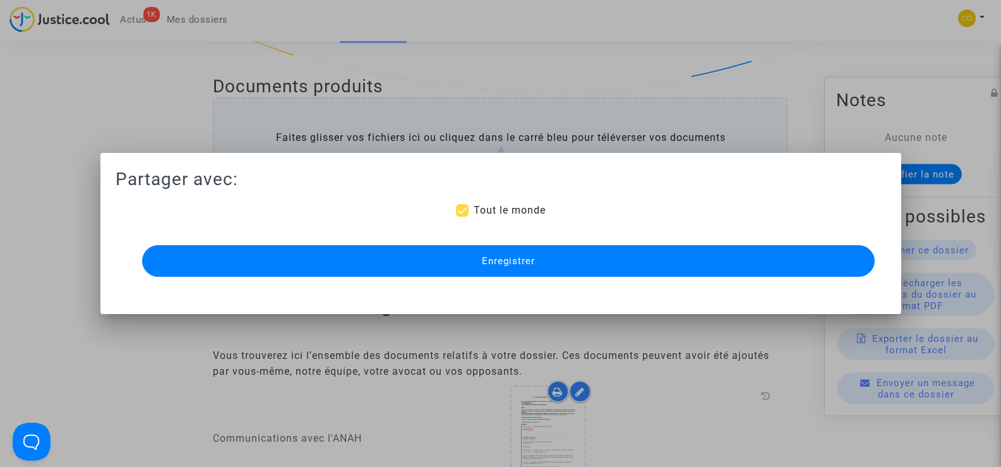
click at [463, 214] on span at bounding box center [462, 210] width 13 height 13
click at [462, 217] on input "Tout le monde" at bounding box center [462, 217] width 1 height 1
checkbox input "false"
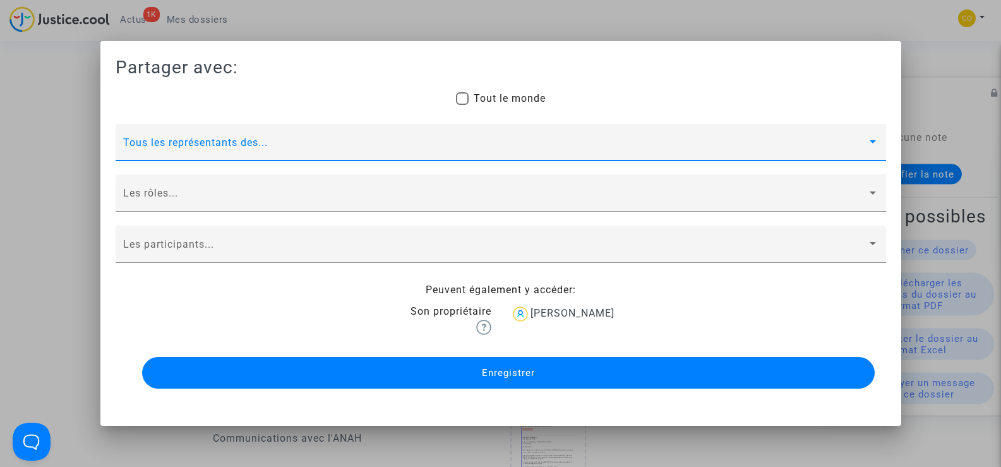
click at [860, 143] on span at bounding box center [495, 147] width 744 height 11
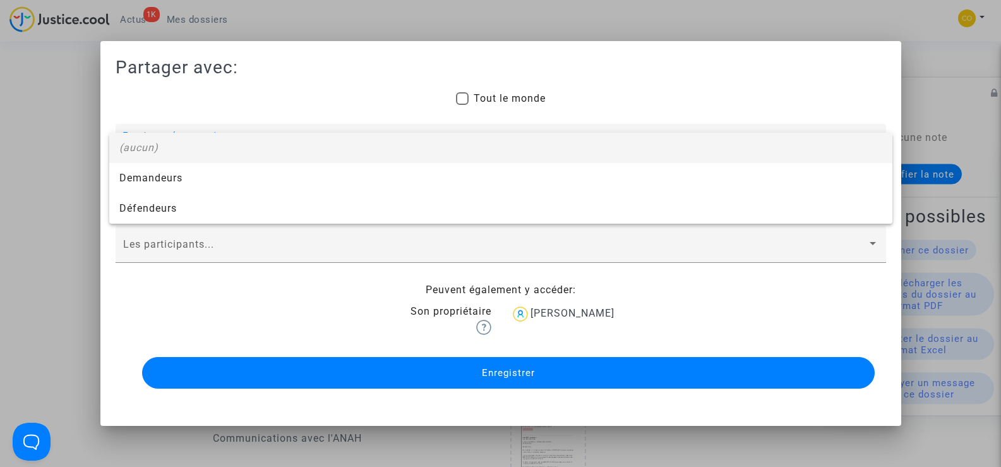
click at [768, 88] on div at bounding box center [500, 233] width 1001 height 467
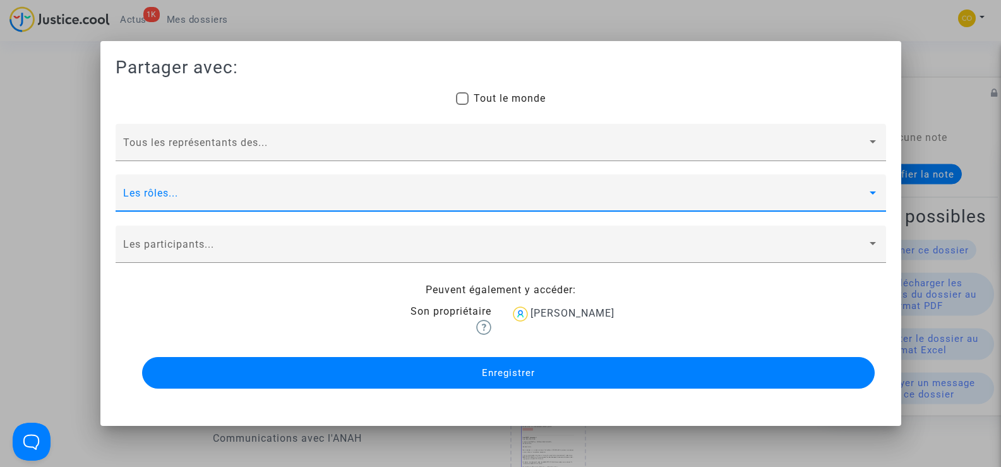
click at [808, 196] on span at bounding box center [495, 198] width 744 height 11
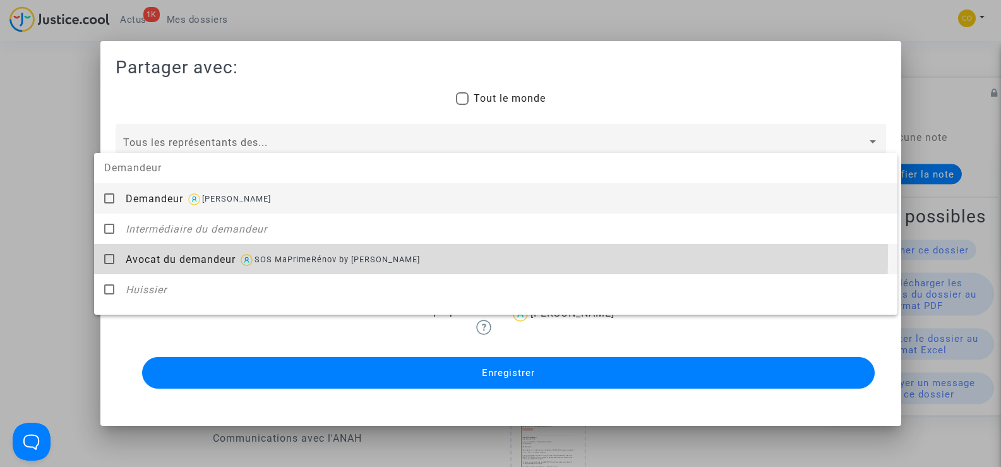
click at [110, 255] on mat-pseudo-checkbox at bounding box center [109, 259] width 10 height 10
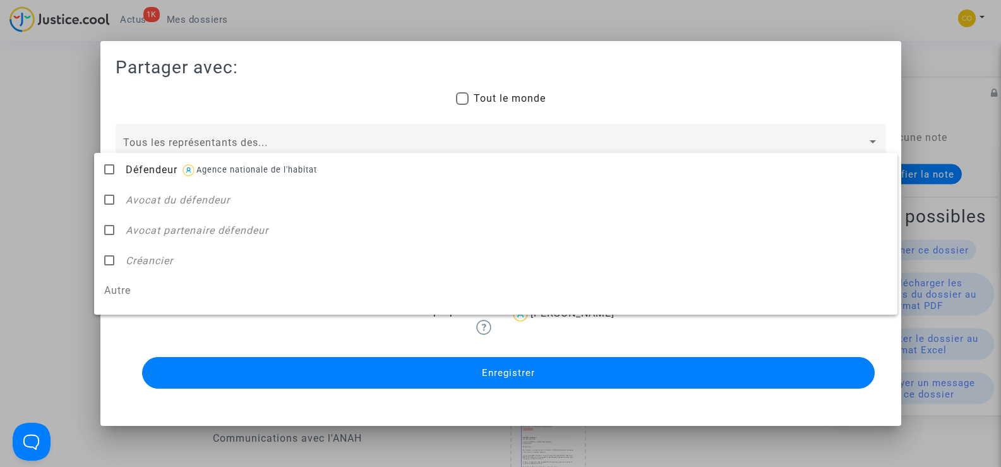
scroll to position [384, 0]
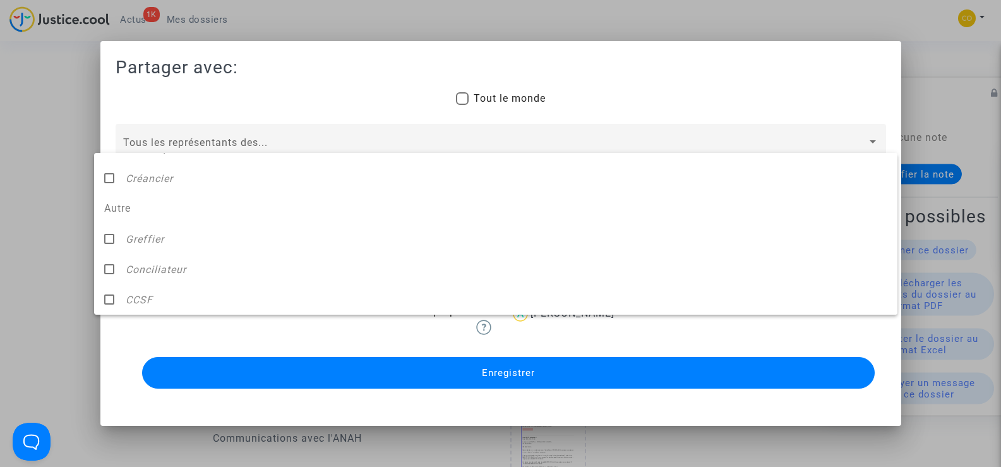
click at [814, 87] on div at bounding box center [500, 233] width 1001 height 467
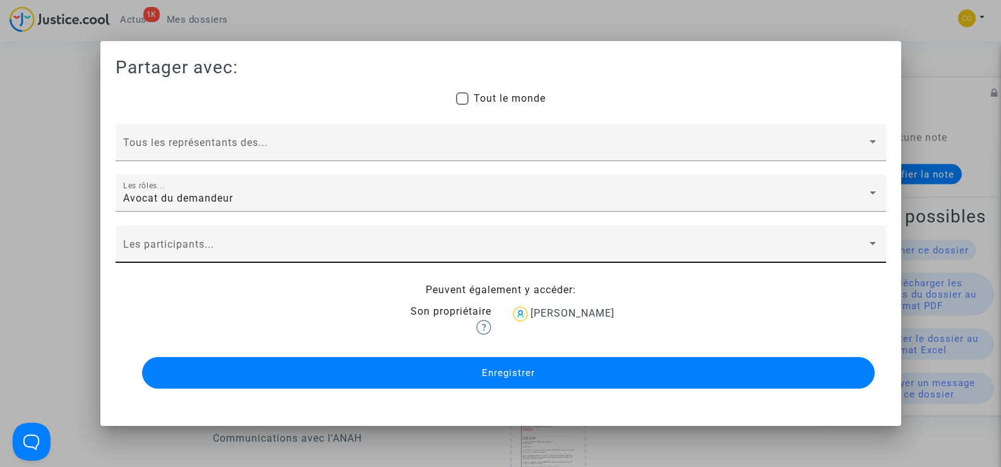
click at [622, 239] on div "Les participants..." at bounding box center [500, 248] width 755 height 30
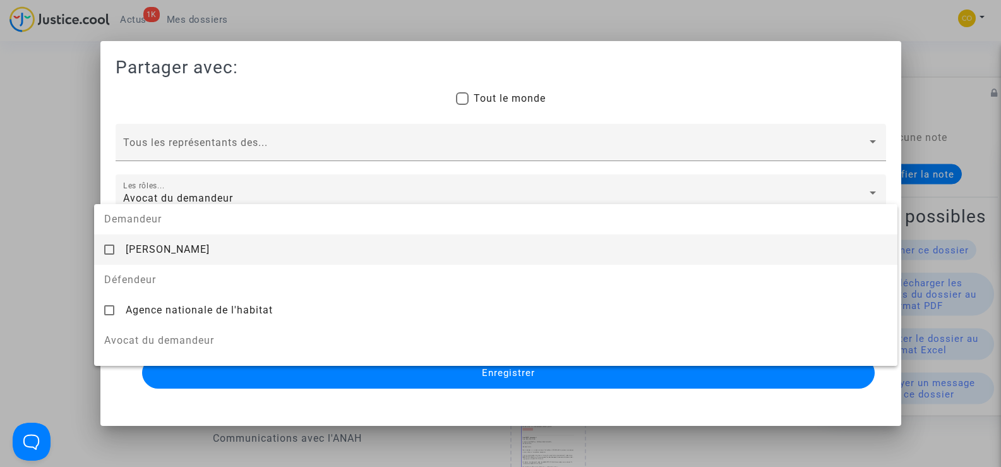
scroll to position [20, 0]
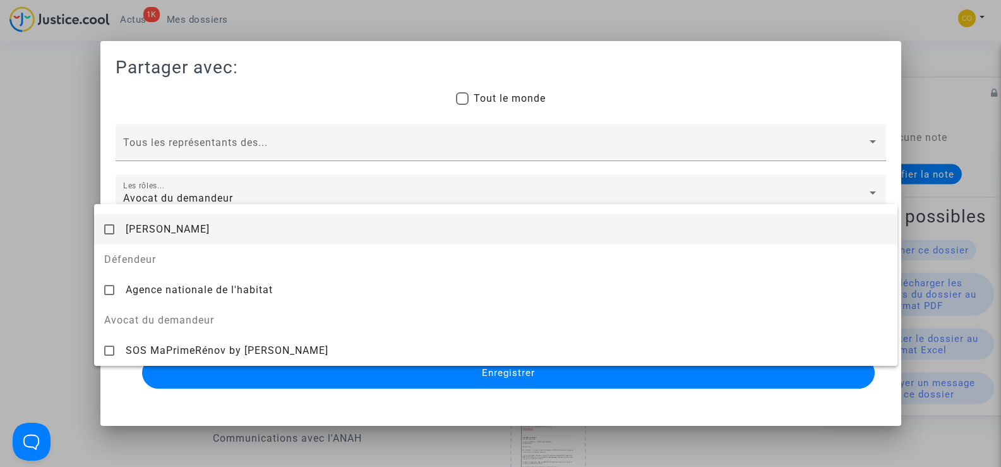
click at [709, 70] on div at bounding box center [500, 233] width 1001 height 467
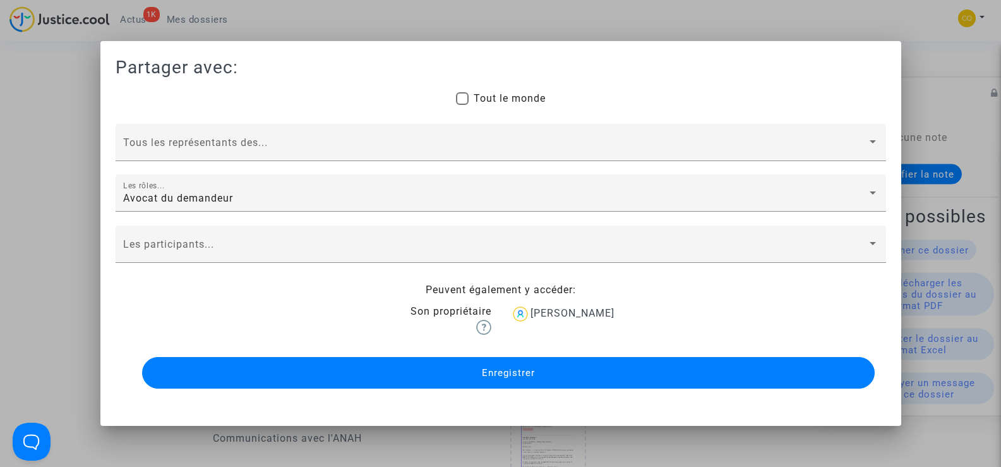
click at [39, 147] on div at bounding box center [500, 233] width 1001 height 467
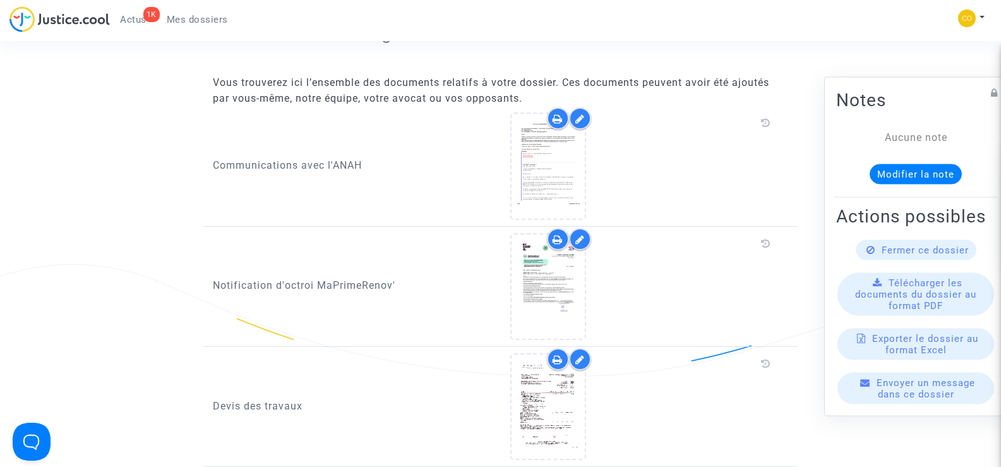
scroll to position [568, 0]
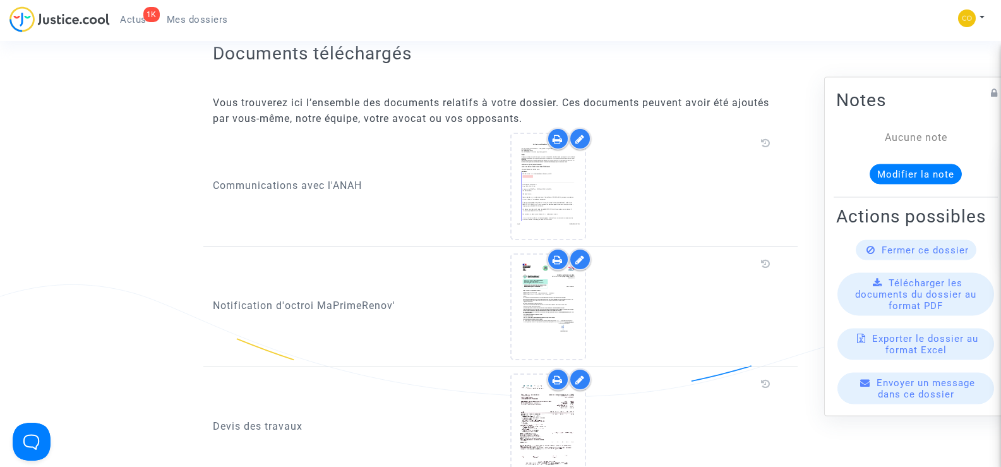
click at [579, 134] on icon at bounding box center [579, 139] width 9 height 10
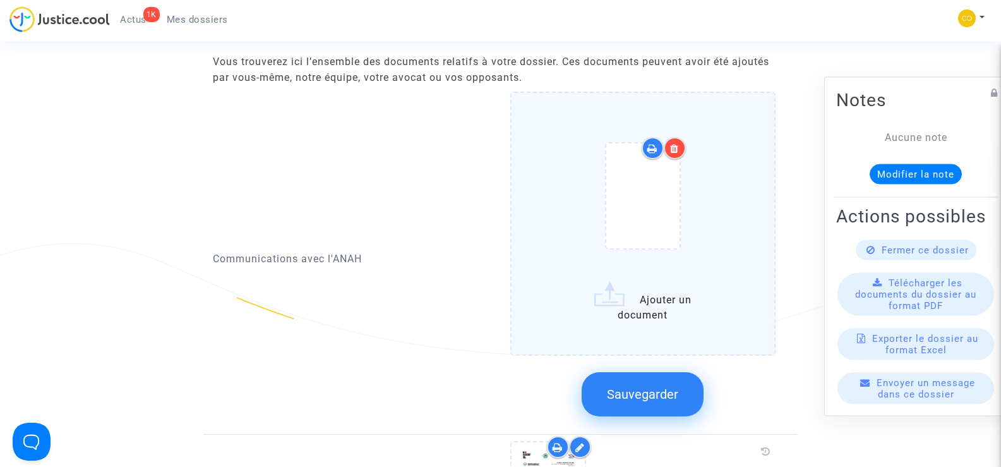
scroll to position [631, 0]
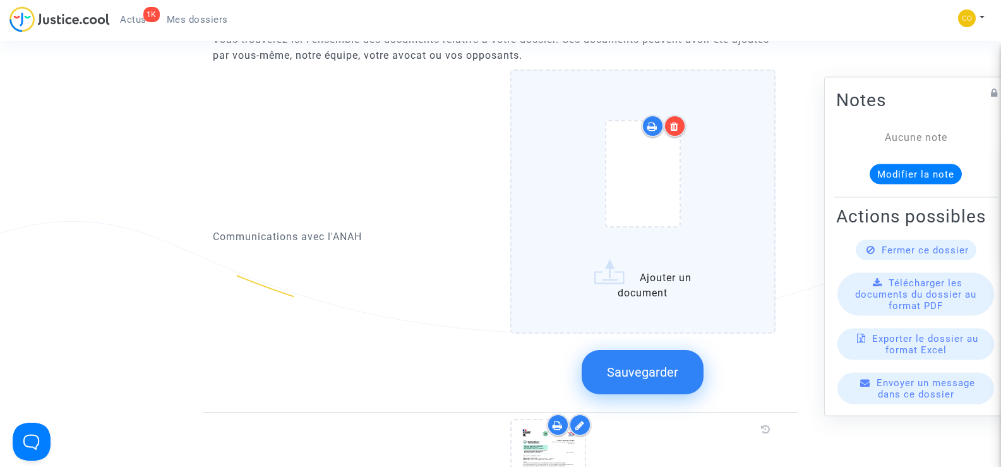
click at [651, 278] on label "Ajouter un document" at bounding box center [643, 200] width 266 height 263
click at [0, 0] on input "Ajouter un document" at bounding box center [0, 0] width 0 height 0
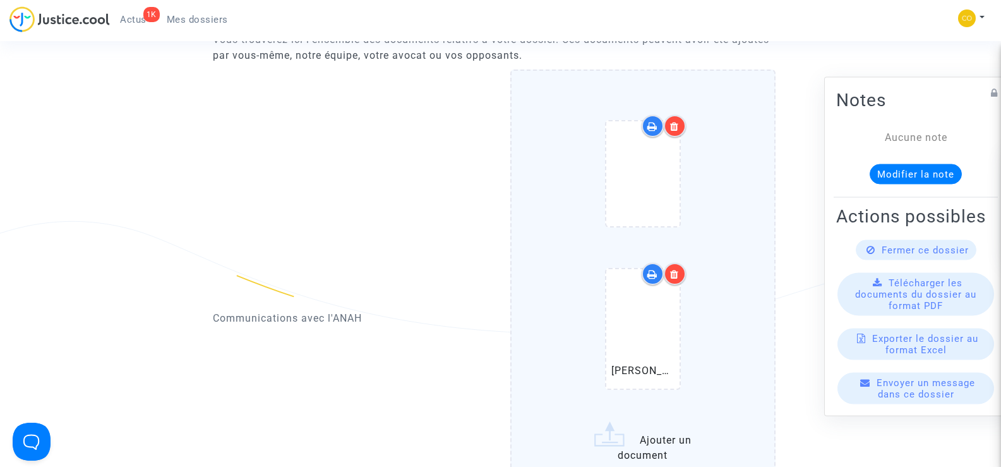
click at [677, 269] on icon at bounding box center [674, 274] width 9 height 10
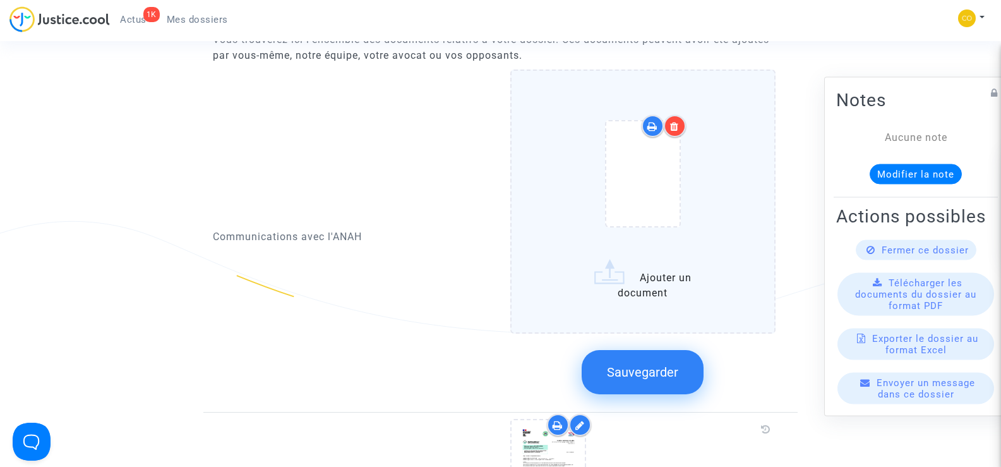
click at [630, 286] on label "Ajouter un document" at bounding box center [643, 200] width 266 height 263
click at [0, 0] on input "Ajouter un document" at bounding box center [0, 0] width 0 height 0
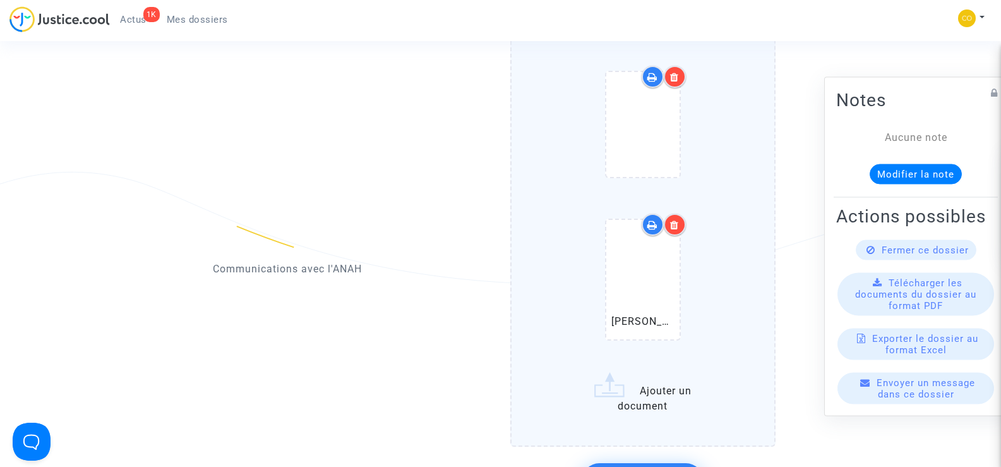
scroll to position [820, 0]
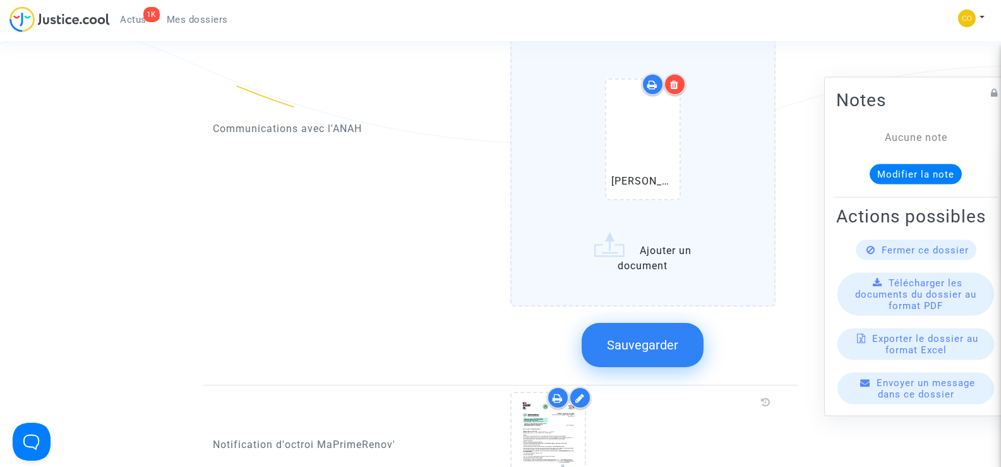
click at [645, 337] on span "Sauvegarder" at bounding box center [642, 344] width 71 height 15
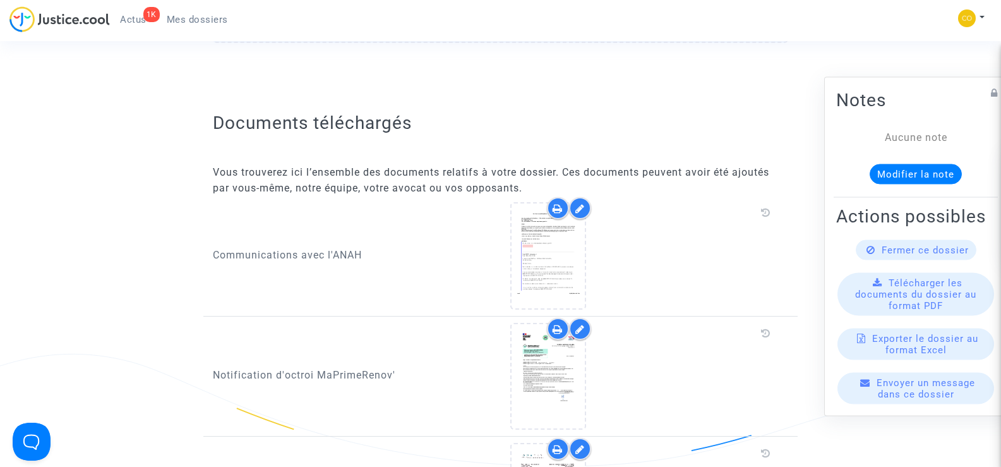
scroll to position [568, 0]
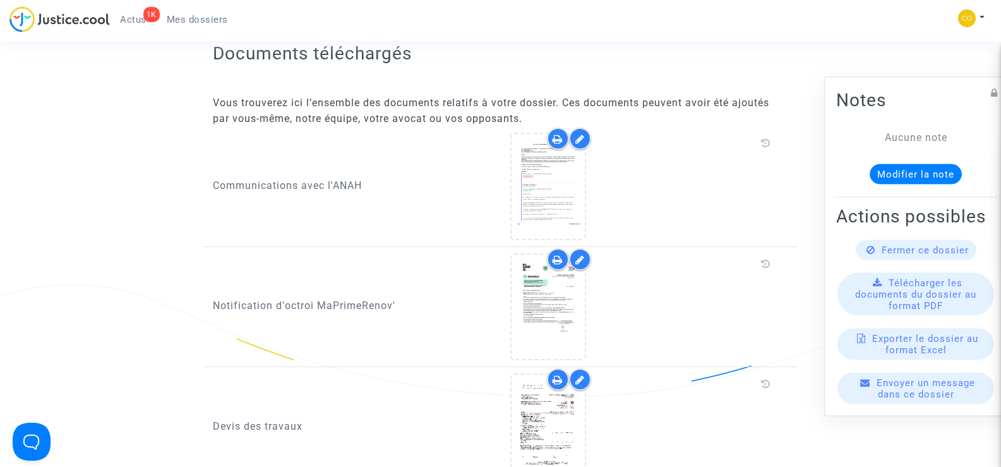
click at [586, 298] on div at bounding box center [643, 306] width 266 height 107
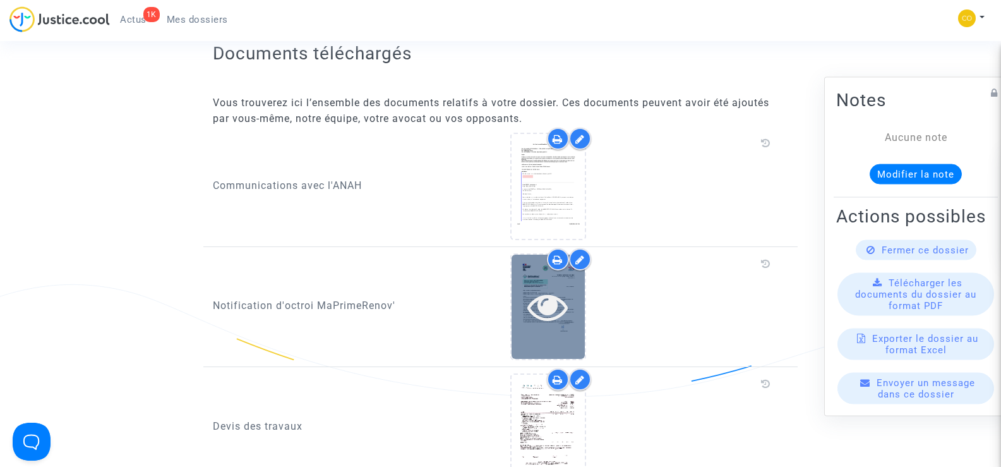
click at [568, 298] on div at bounding box center [548, 306] width 73 height 40
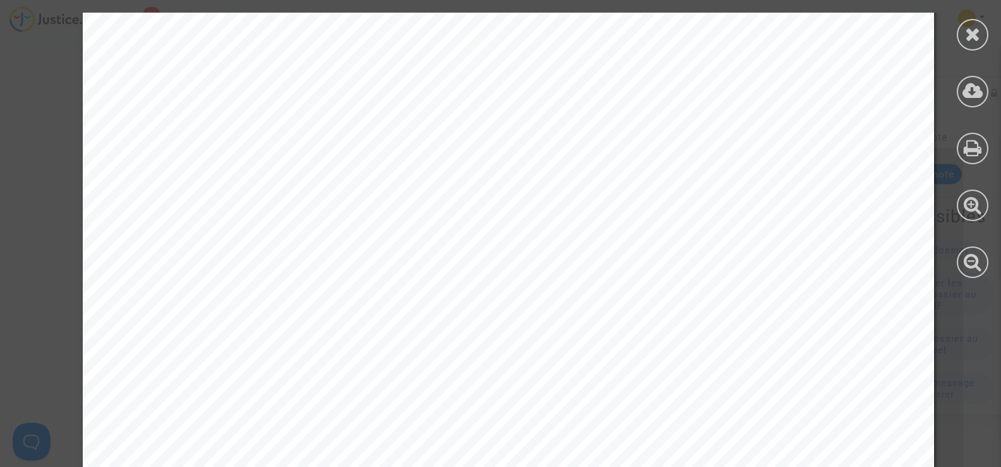
scroll to position [126, 0]
click at [966, 37] on icon at bounding box center [973, 34] width 16 height 19
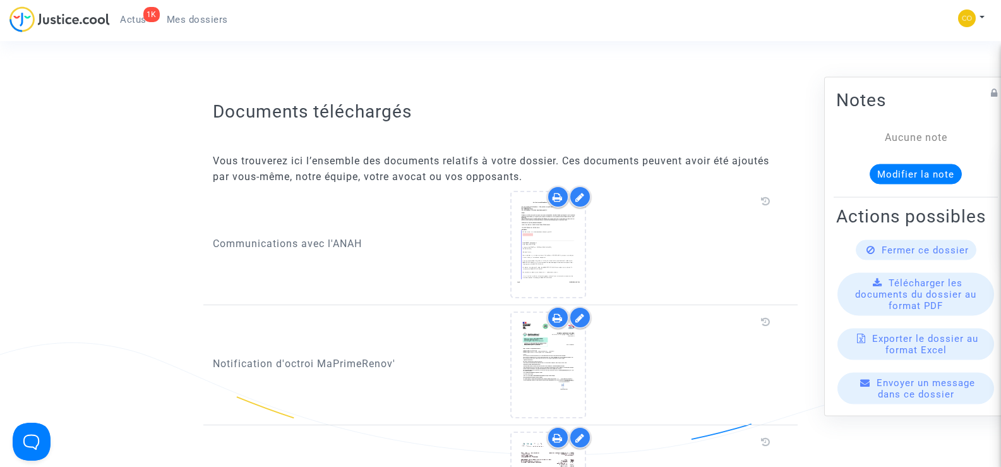
scroll to position [505, 0]
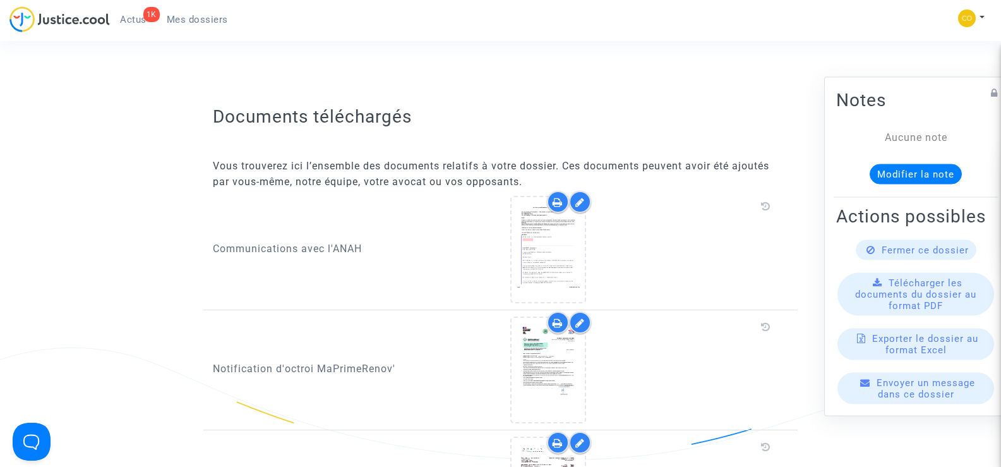
click at [193, 19] on span "Mes dossiers" at bounding box center [197, 19] width 61 height 11
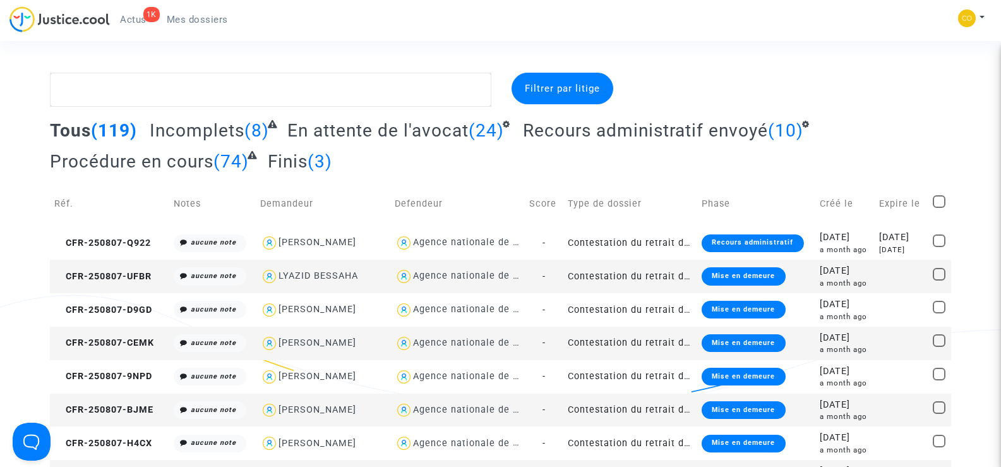
click at [151, 102] on textarea at bounding box center [270, 90] width 441 height 34
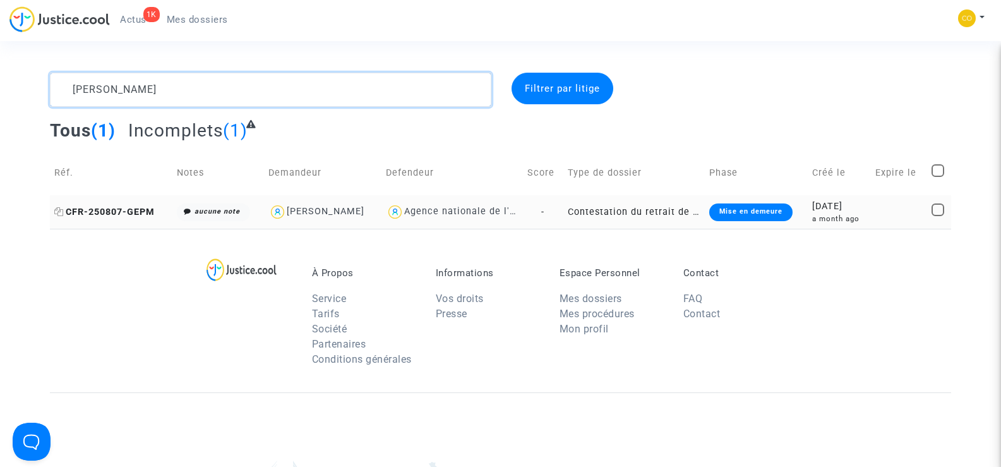
type textarea "[PERSON_NAME]"
click at [104, 209] on span "CFR-250807-GEPM" at bounding box center [104, 212] width 100 height 11
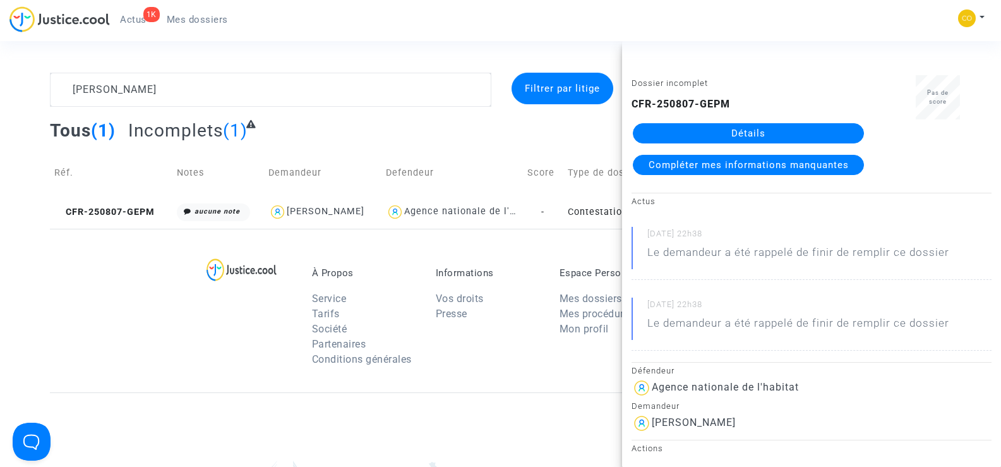
click at [771, 128] on link "Détails" at bounding box center [748, 133] width 231 height 20
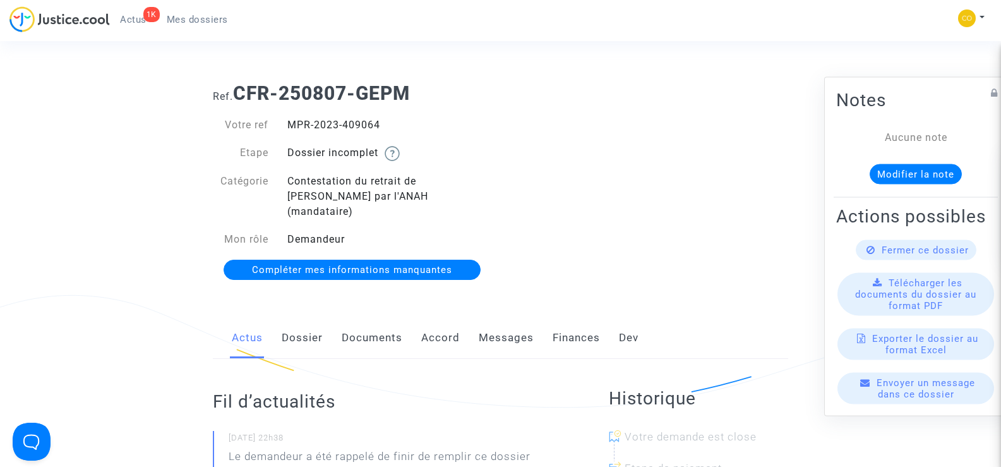
click at [378, 320] on link "Documents" at bounding box center [372, 338] width 61 height 42
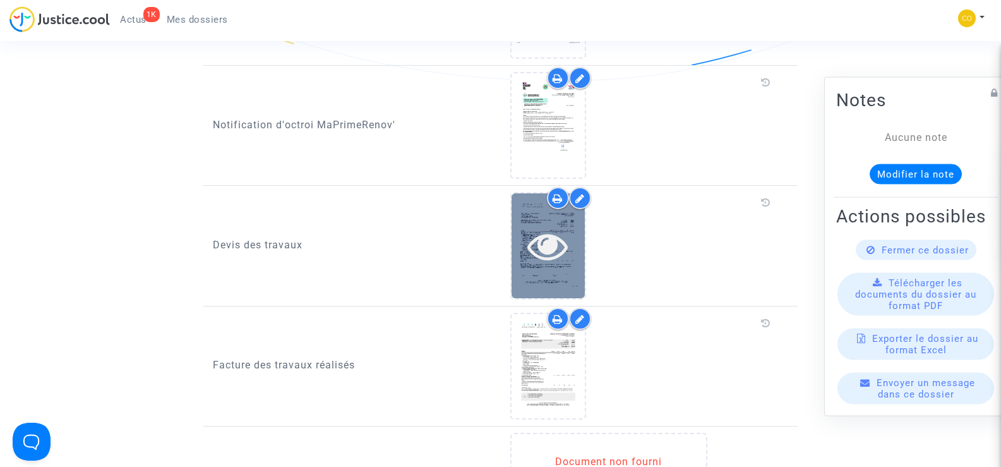
scroll to position [884, 0]
click at [558, 246] on icon at bounding box center [547, 245] width 41 height 40
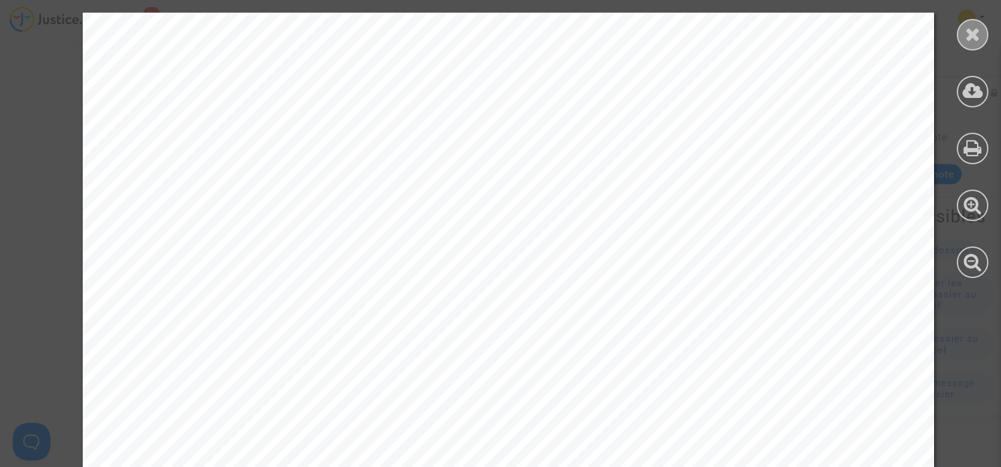
click at [979, 38] on icon at bounding box center [973, 34] width 16 height 19
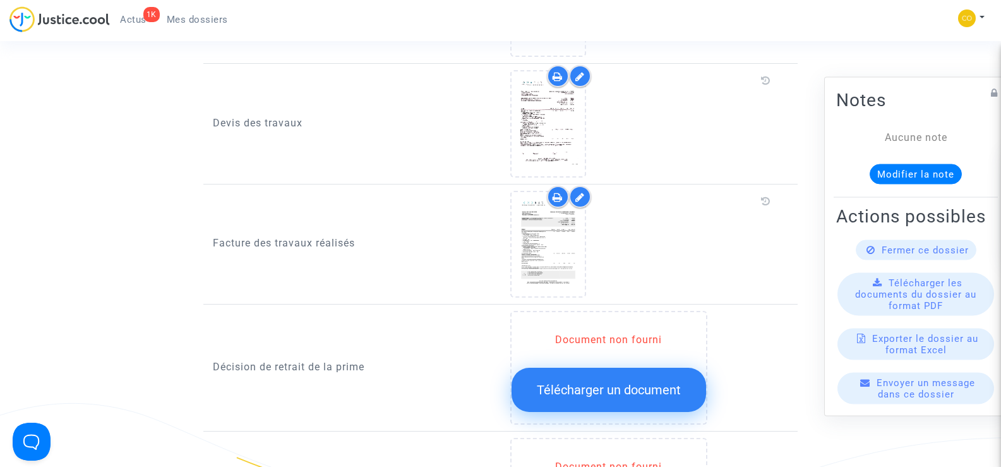
scroll to position [1011, 0]
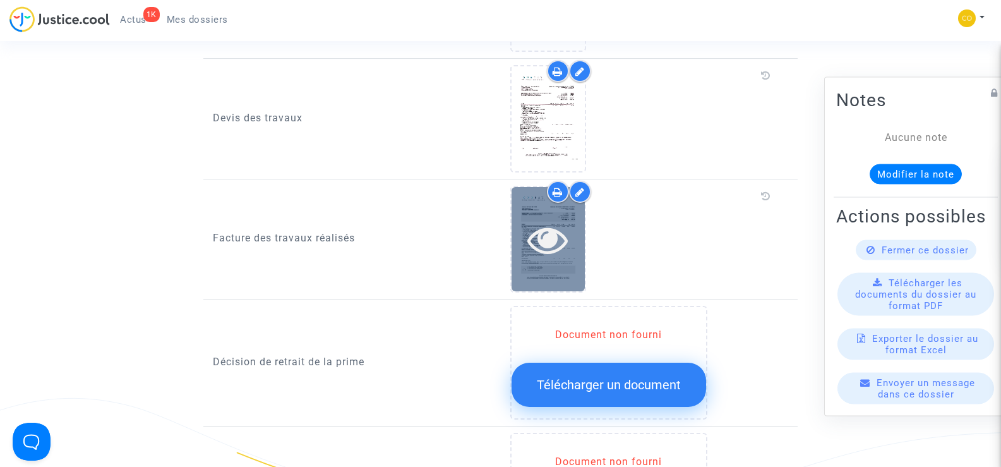
click at [578, 256] on div at bounding box center [548, 239] width 73 height 104
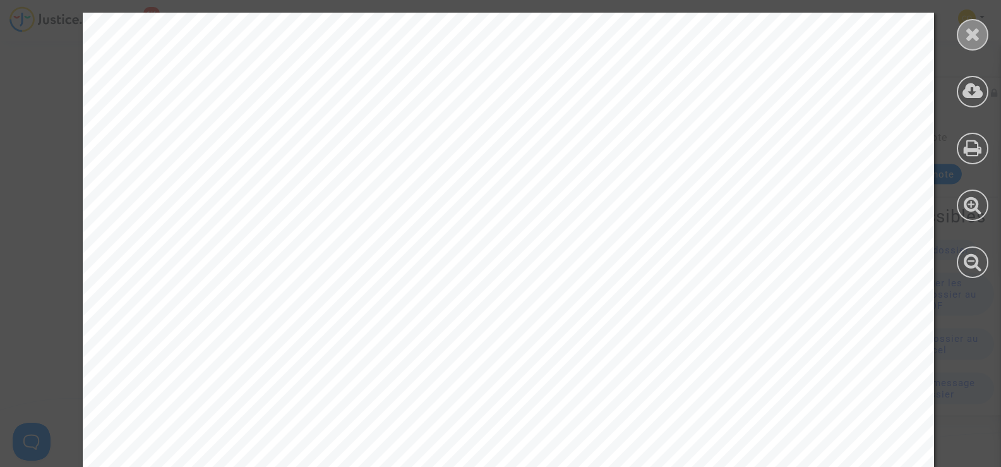
click at [981, 29] on div at bounding box center [973, 35] width 32 height 32
